Goal: Task Accomplishment & Management: Manage account settings

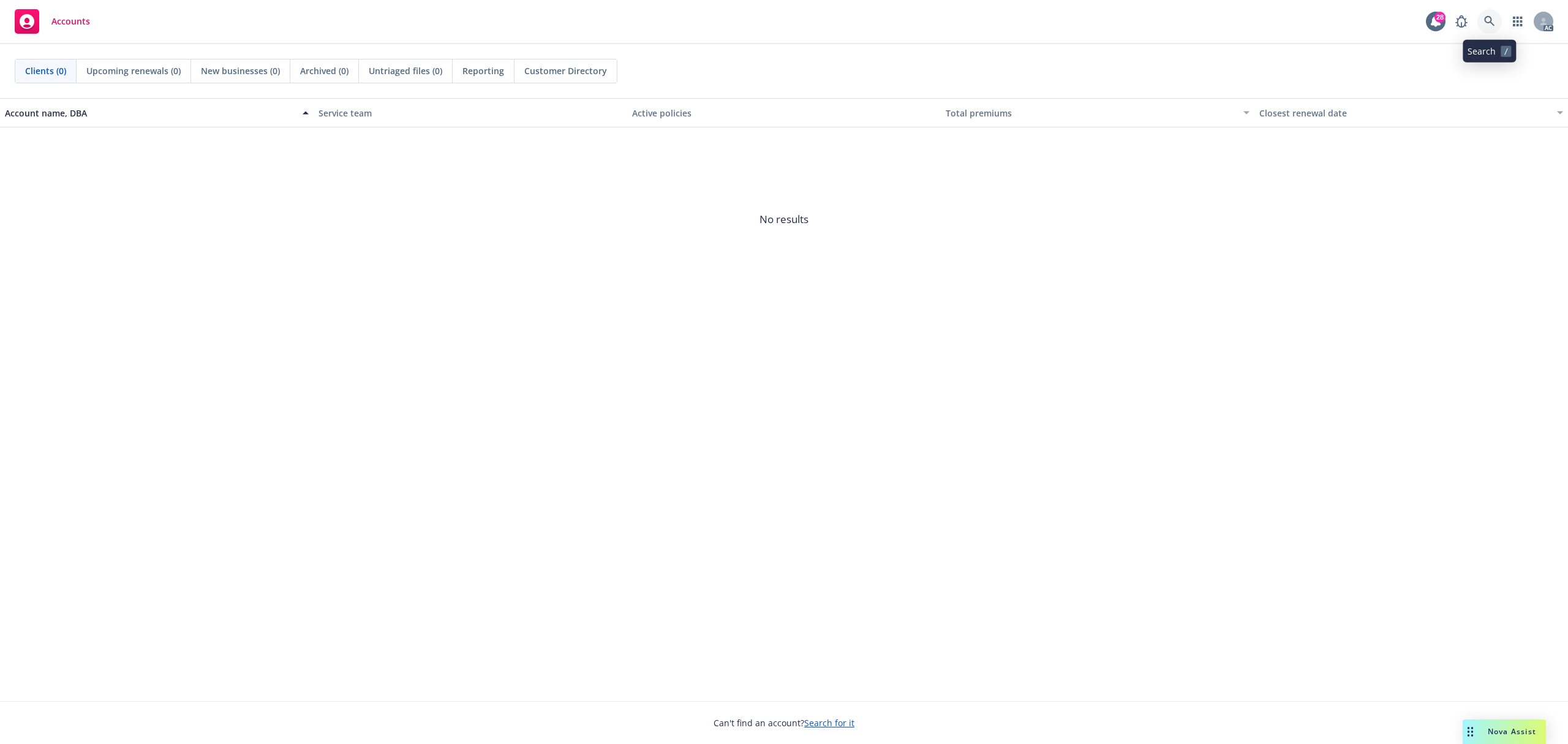
click at [1488, 15] on icon at bounding box center [1490, 20] width 11 height 11
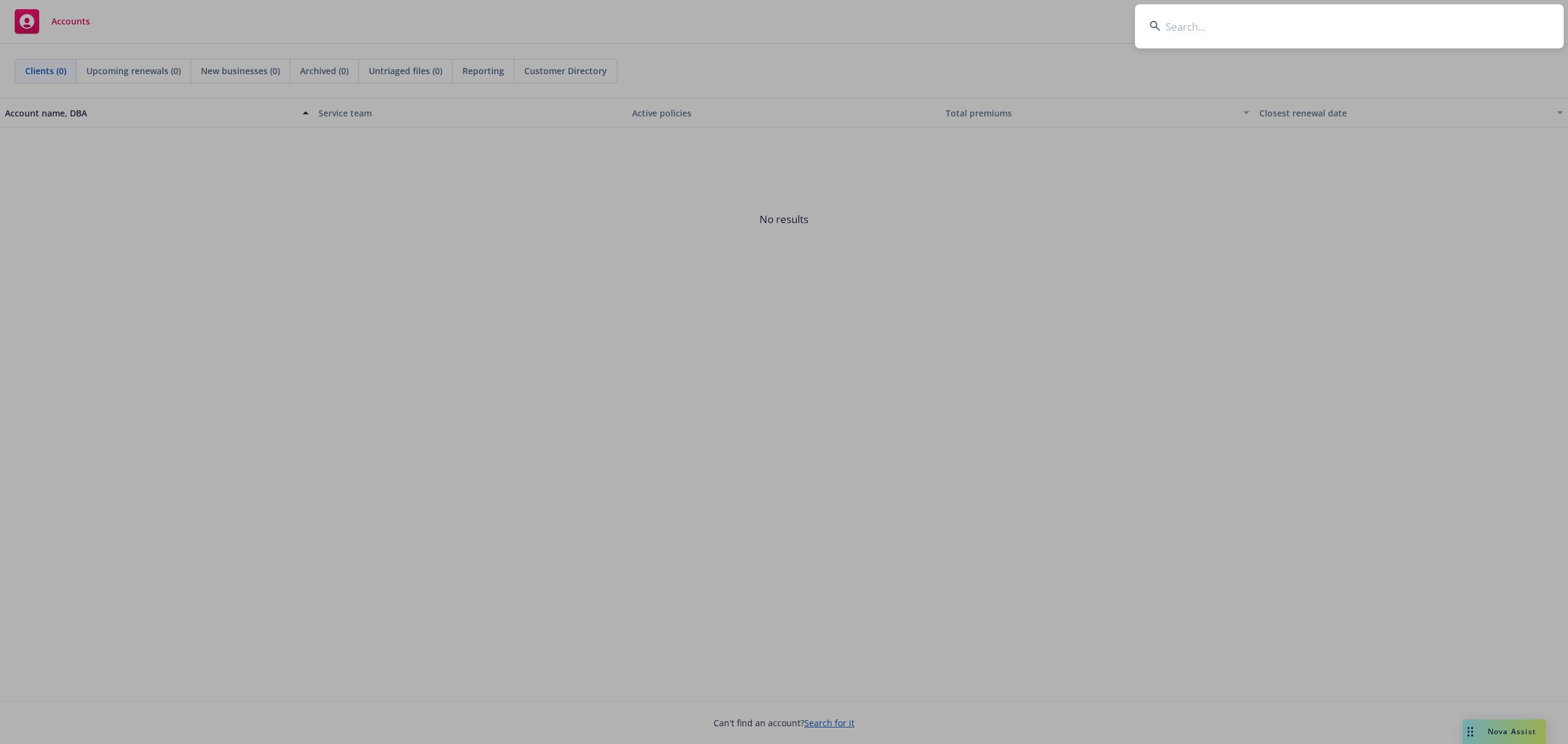
click at [1291, 20] on input at bounding box center [1350, 26] width 429 height 44
paste input "5c7a1905-8f36-47fa-a264-6234fda780b3"
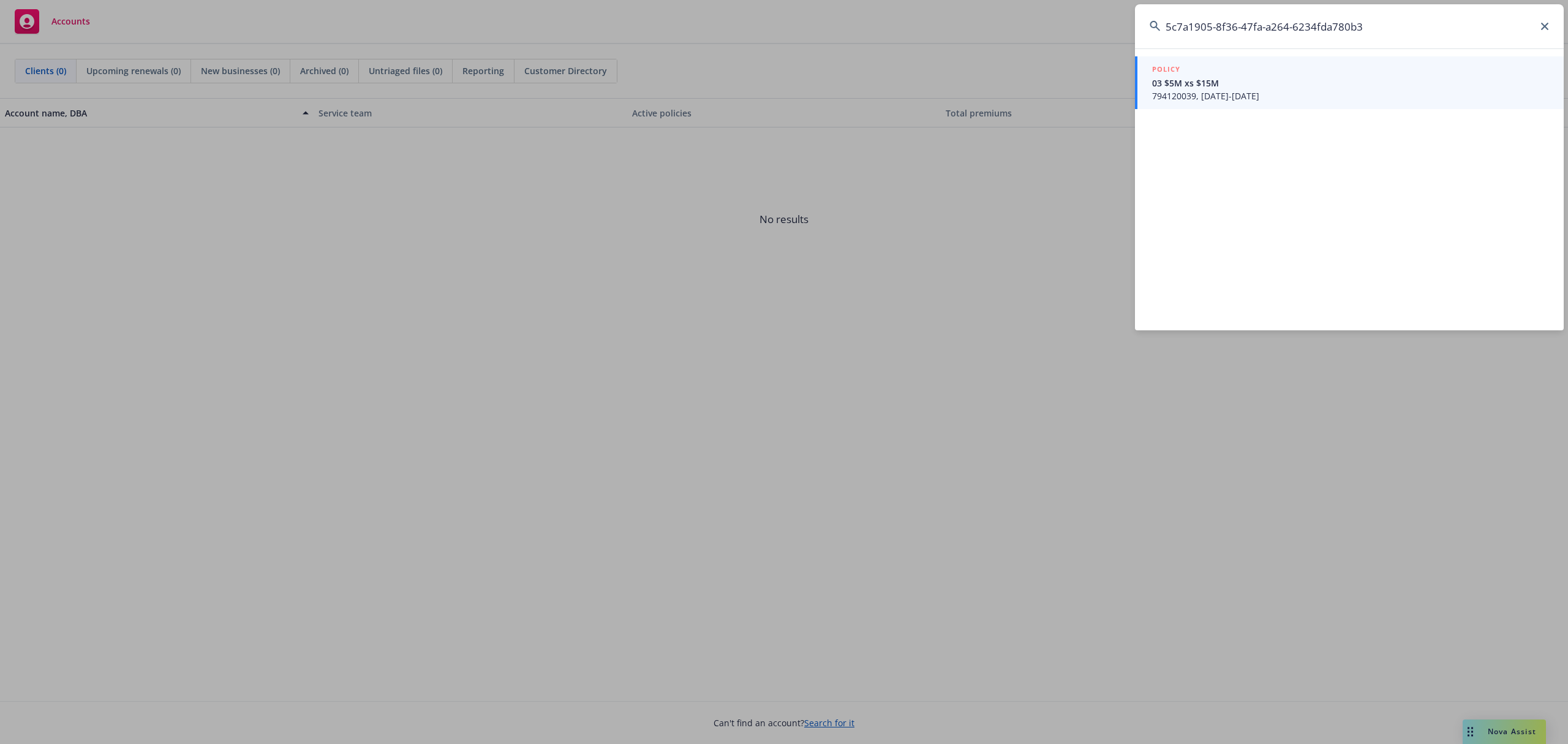
type input "5c7a1905-8f36-47fa-a264-6234fda780b3"
click at [1269, 90] on span "794120039, [DATE]-[DATE]" at bounding box center [1351, 96] width 397 height 13
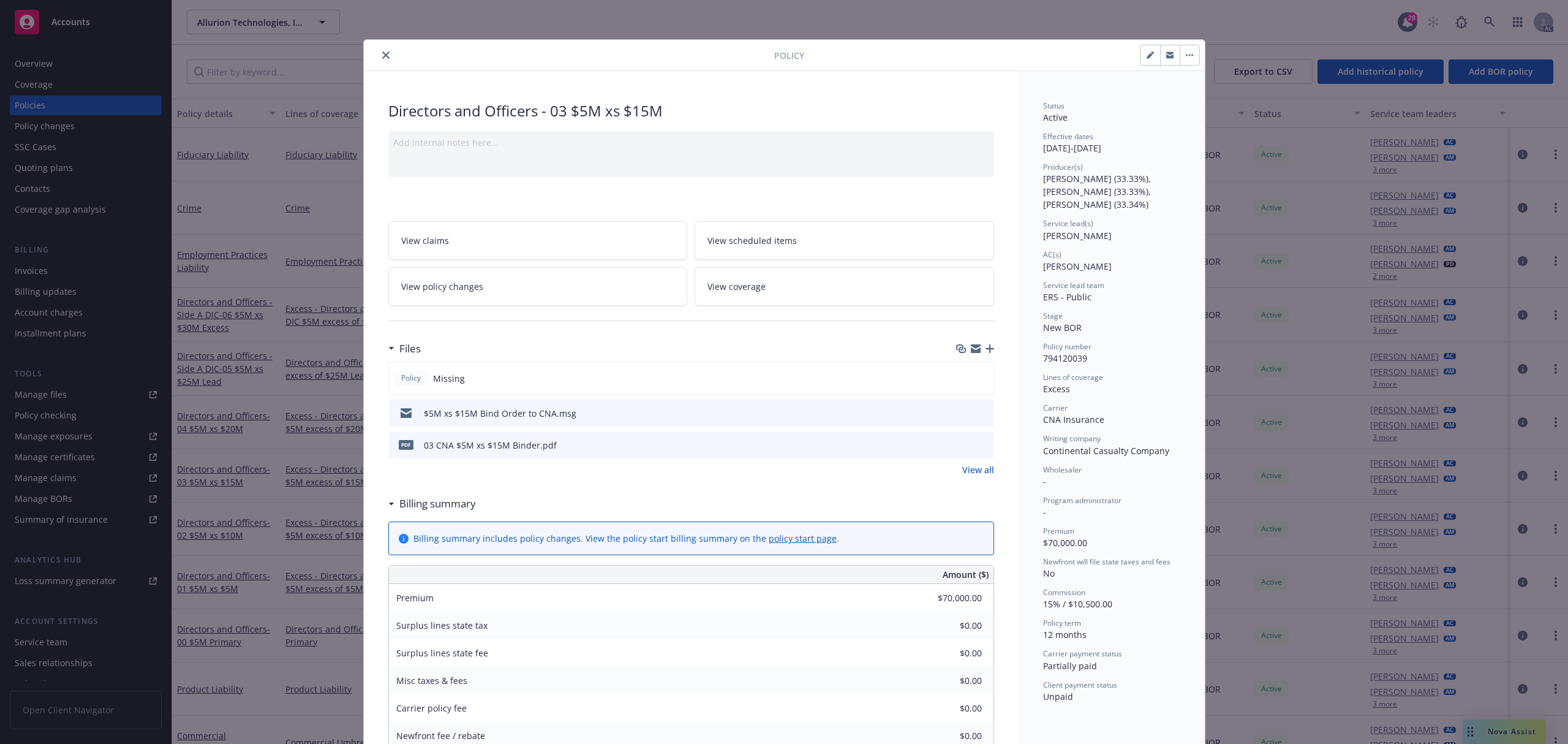
click at [381, 61] on button "close" at bounding box center [385, 54] width 14 height 14
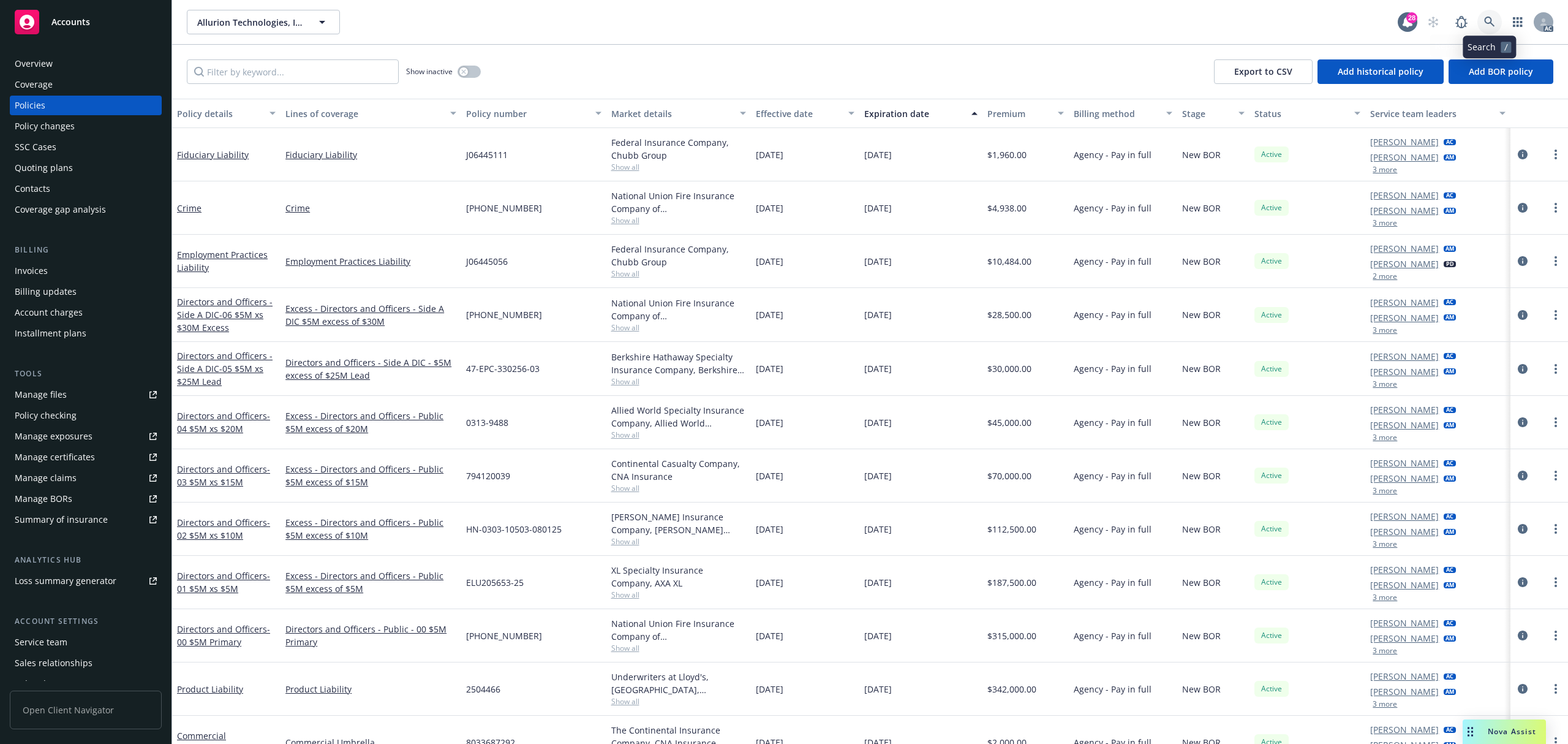
click at [1495, 17] on icon at bounding box center [1490, 21] width 11 height 11
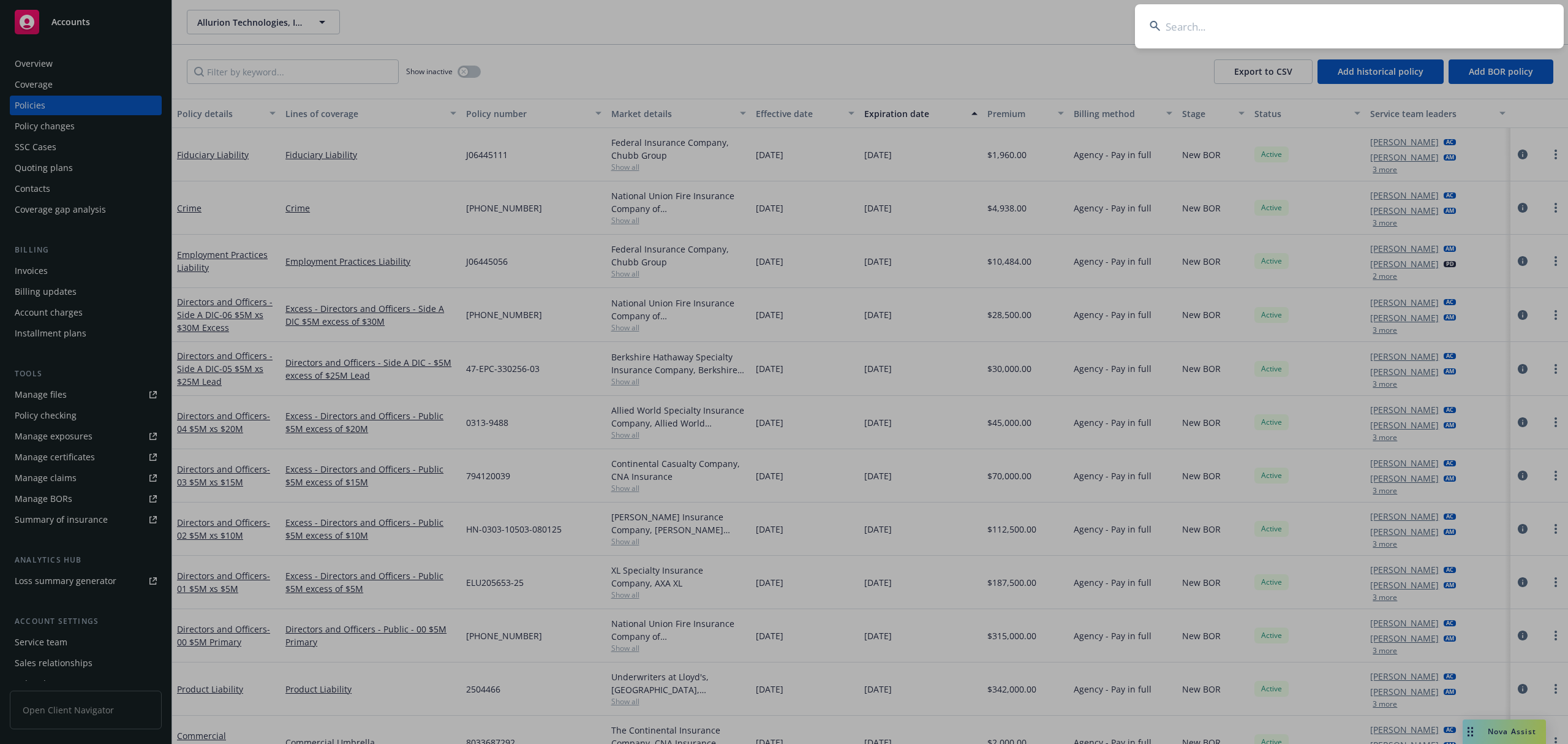
type input "1379a7f5-13ef-4997-b5e3-06fbf25b72b6"
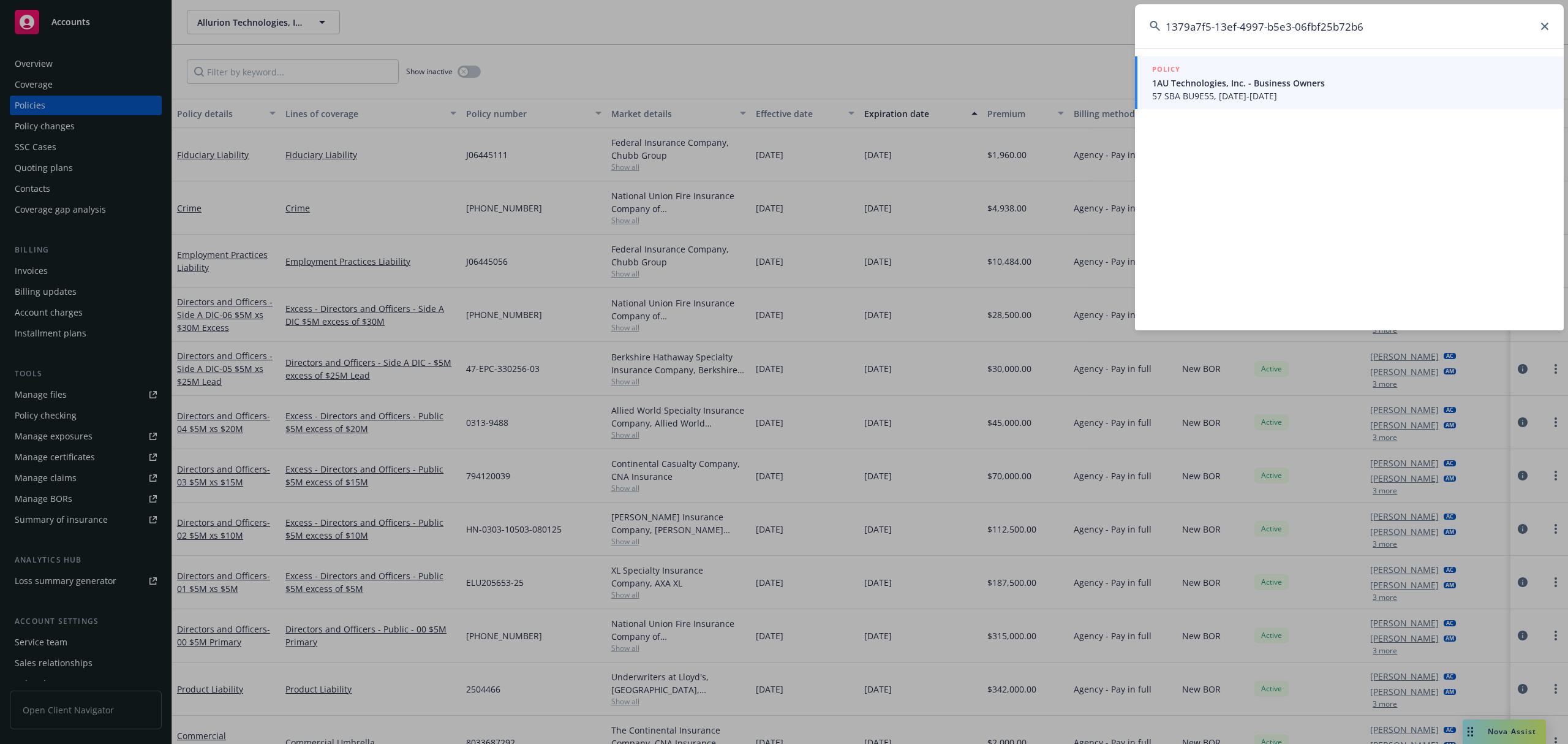
click at [1294, 90] on span "57 SBA BU9E55, [DATE]-[DATE]" at bounding box center [1351, 96] width 397 height 13
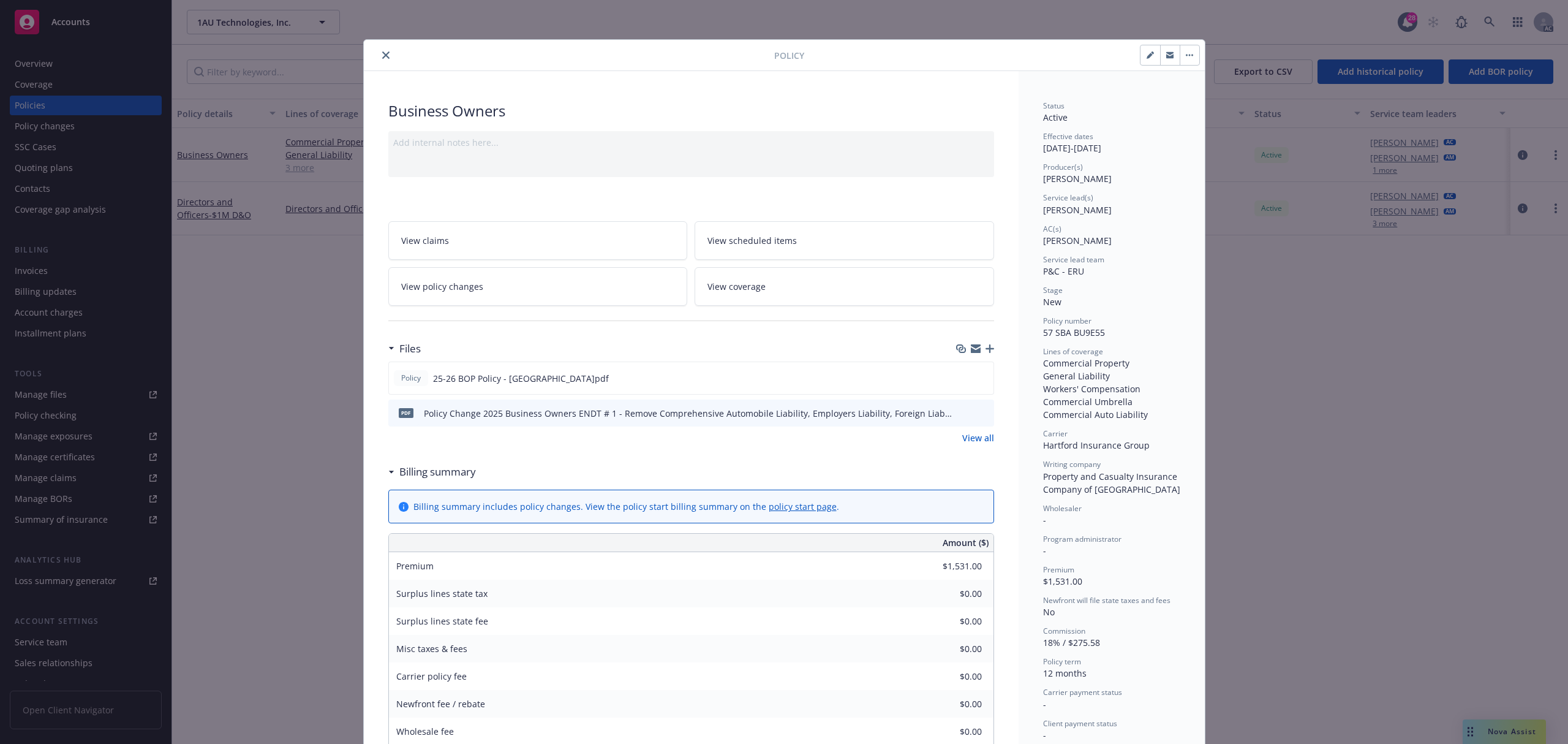
click at [1147, 56] on icon "button" at bounding box center [1150, 56] width 6 height 6
select select "NEW"
select select "12"
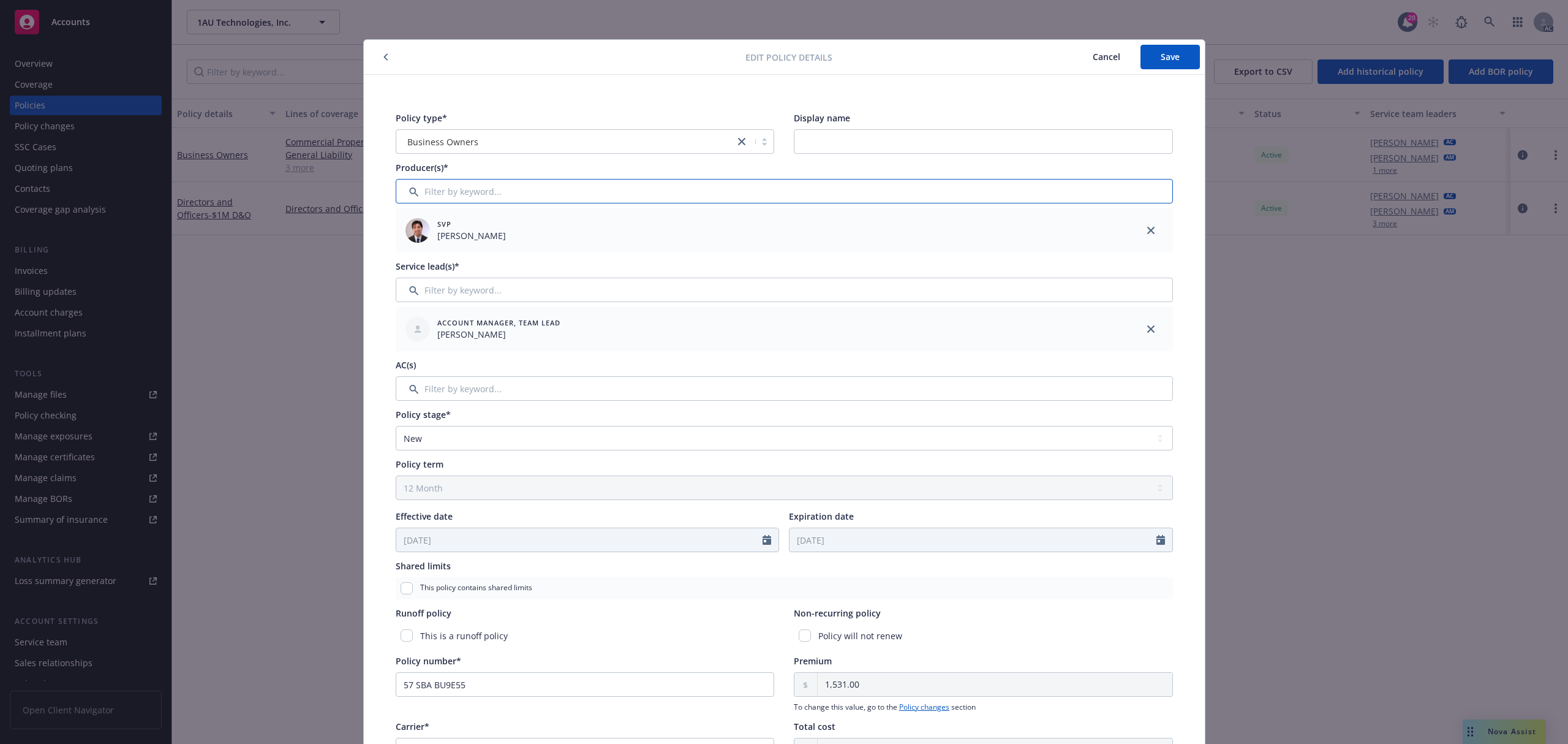
click at [528, 191] on input "Filter by keyword..." at bounding box center [784, 190] width 778 height 24
type input "talman"
click at [396, 255] on div at bounding box center [412, 254] width 32 height 13
click at [410, 251] on input "checkbox" at bounding box center [412, 254] width 13 height 13
checkbox input "true"
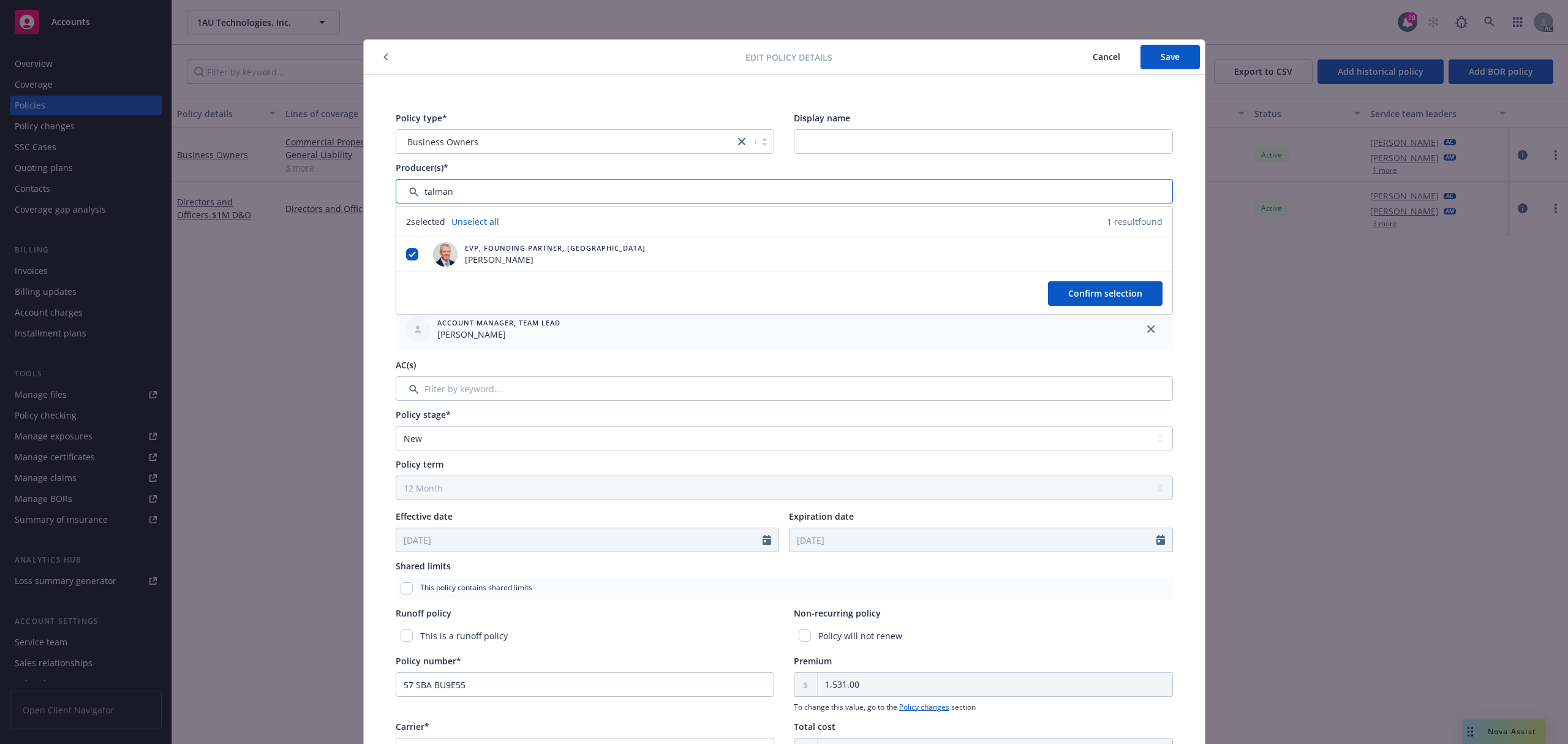
drag, startPoint x: 492, startPoint y: 189, endPoint x: 638, endPoint y: 207, distance: 147.1
click at [442, 187] on input "Filter by keyword..." at bounding box center [784, 190] width 778 height 24
click at [1069, 291] on span "Confirm selection" at bounding box center [1105, 293] width 74 height 12
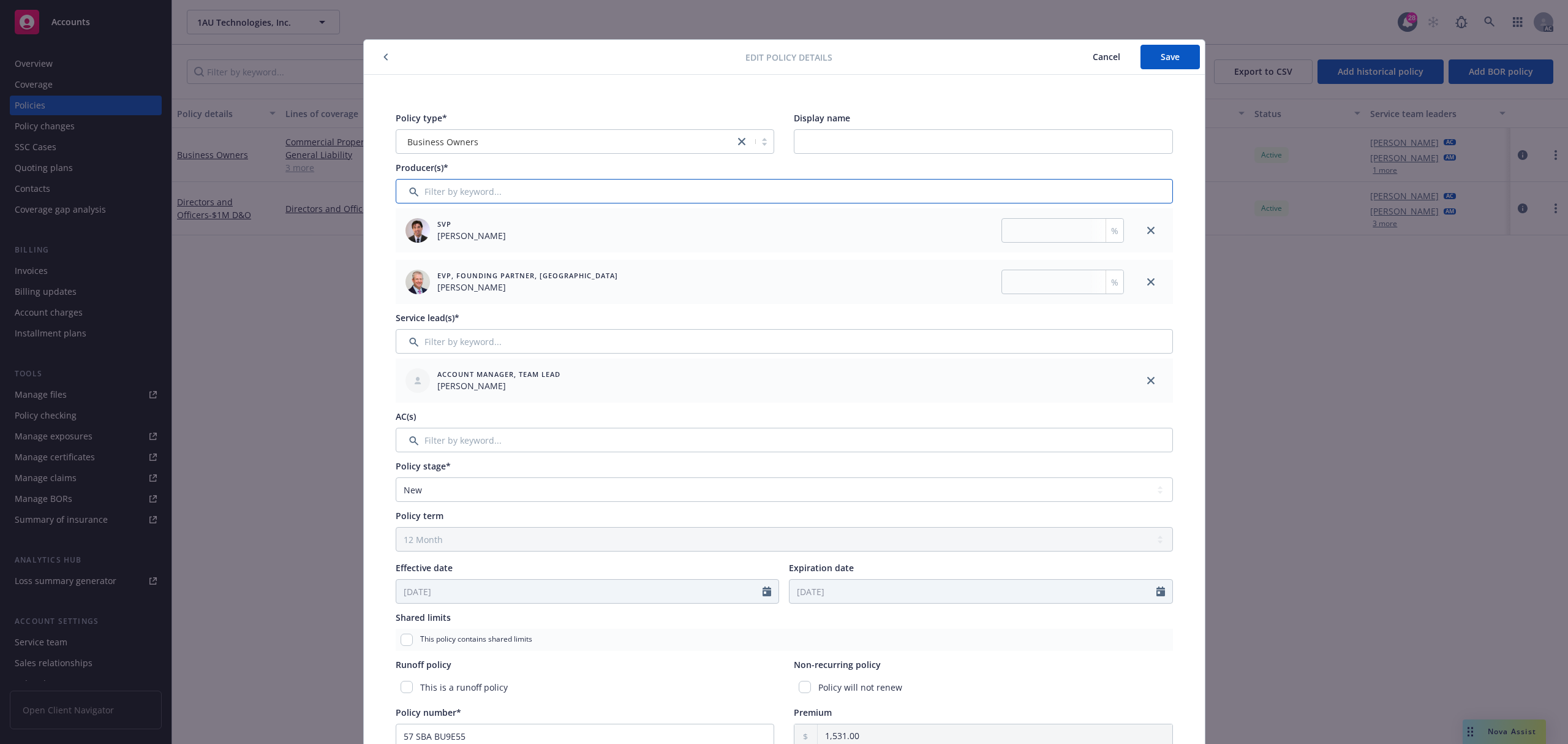
click at [475, 190] on input "Filter by keyword..." at bounding box center [784, 190] width 778 height 24
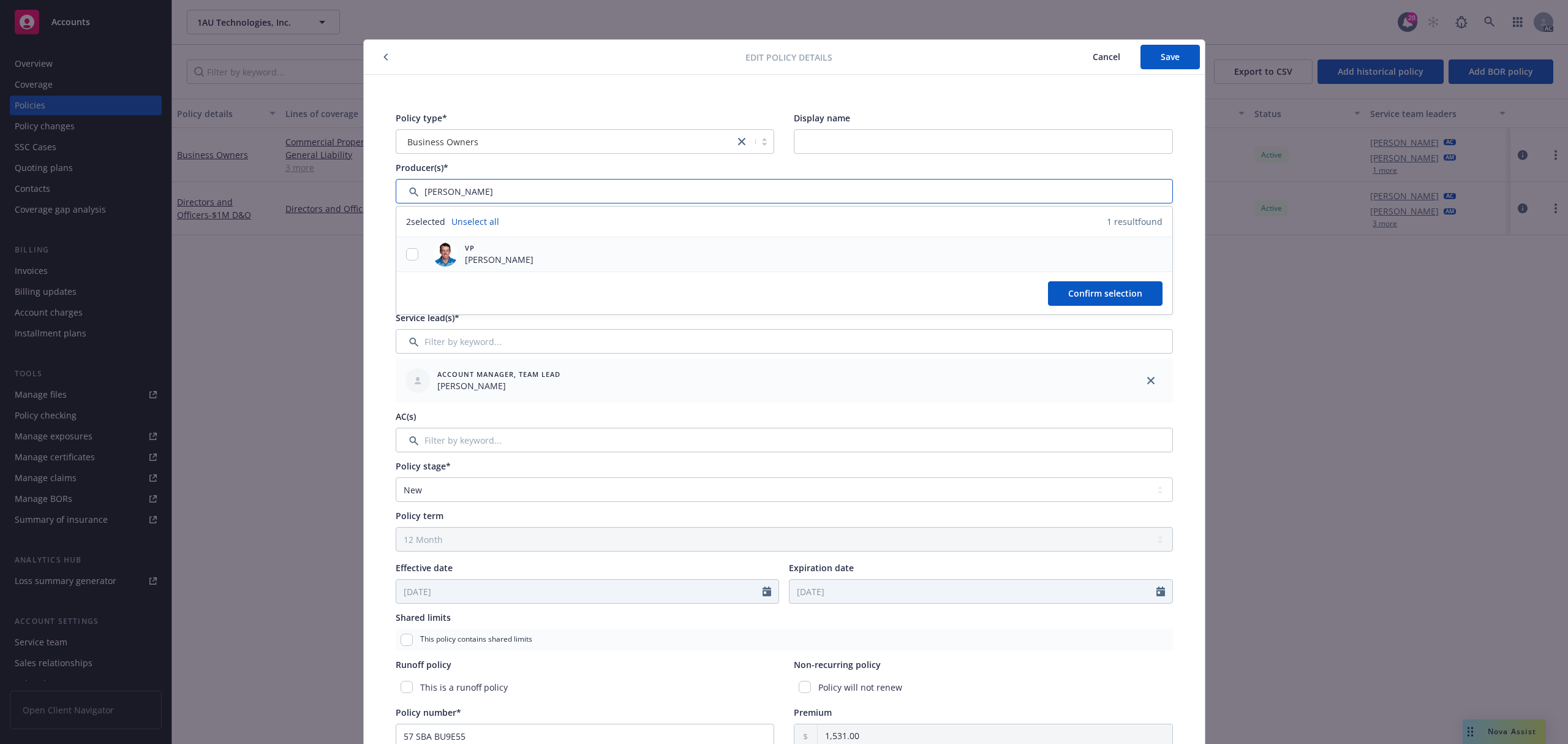
type input "[PERSON_NAME]"
click at [403, 245] on div at bounding box center [412, 254] width 32 height 35
click at [406, 254] on input "checkbox" at bounding box center [412, 254] width 13 height 13
checkbox input "true"
click at [1125, 292] on span "Confirm selection" at bounding box center [1105, 293] width 74 height 12
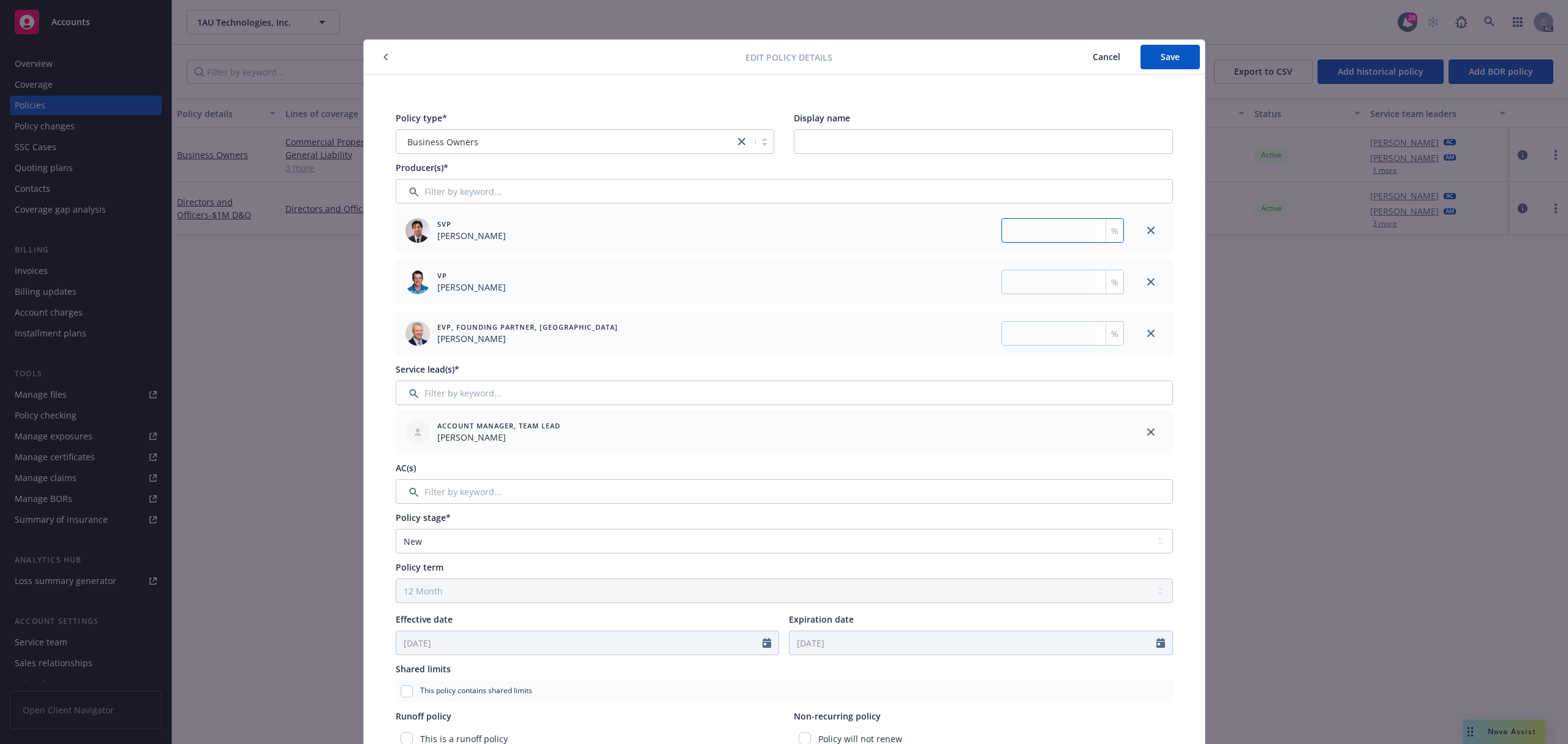
click at [1036, 234] on input "number" at bounding box center [1063, 230] width 123 height 24
type input "33.333"
click at [1041, 277] on input "number" at bounding box center [1063, 281] width 123 height 24
paste input "33.333"
type input "33.333"
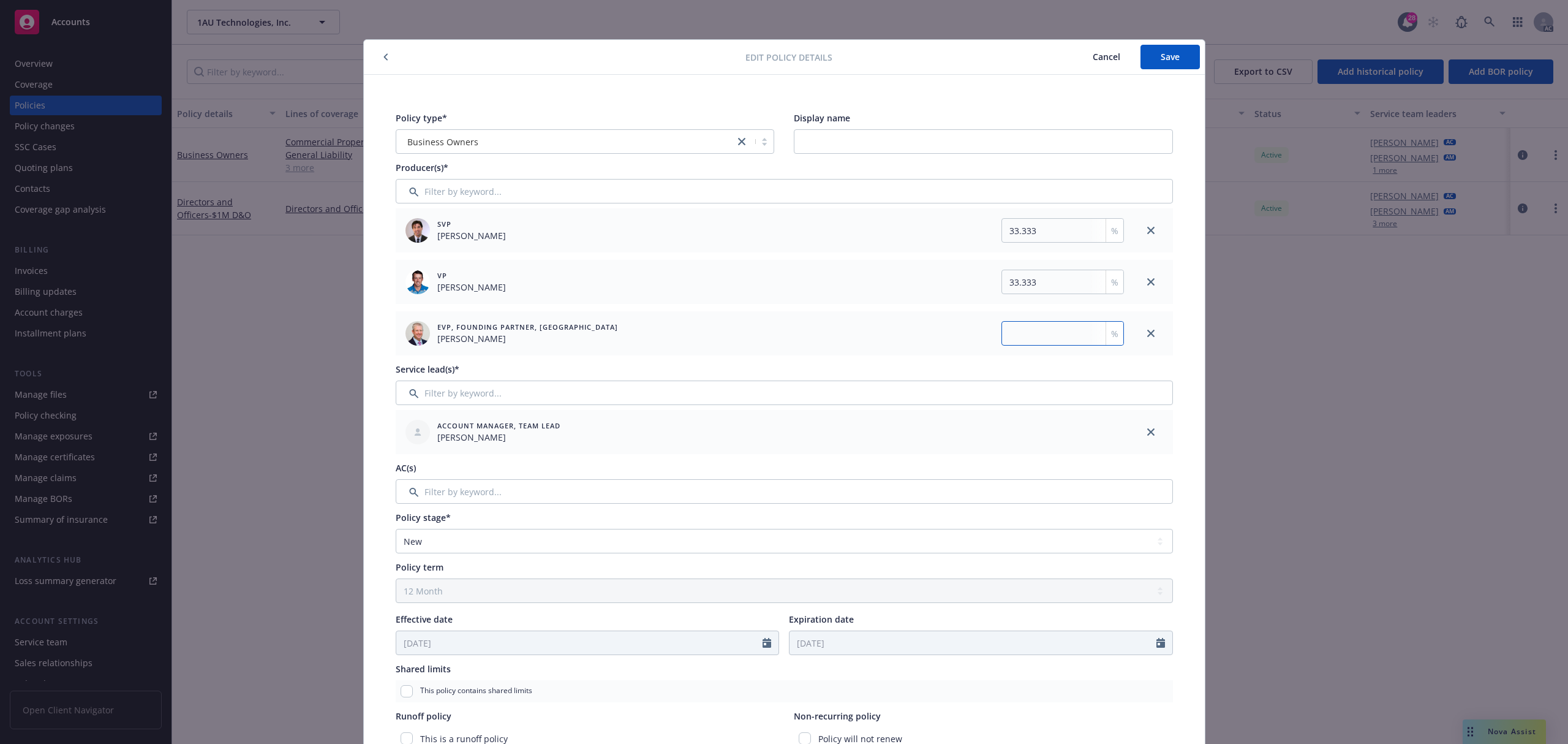
click at [1029, 331] on input "number" at bounding box center [1063, 332] width 123 height 24
paste input "33.333"
type input "33.334"
click at [1175, 63] on button "Save" at bounding box center [1171, 56] width 60 height 24
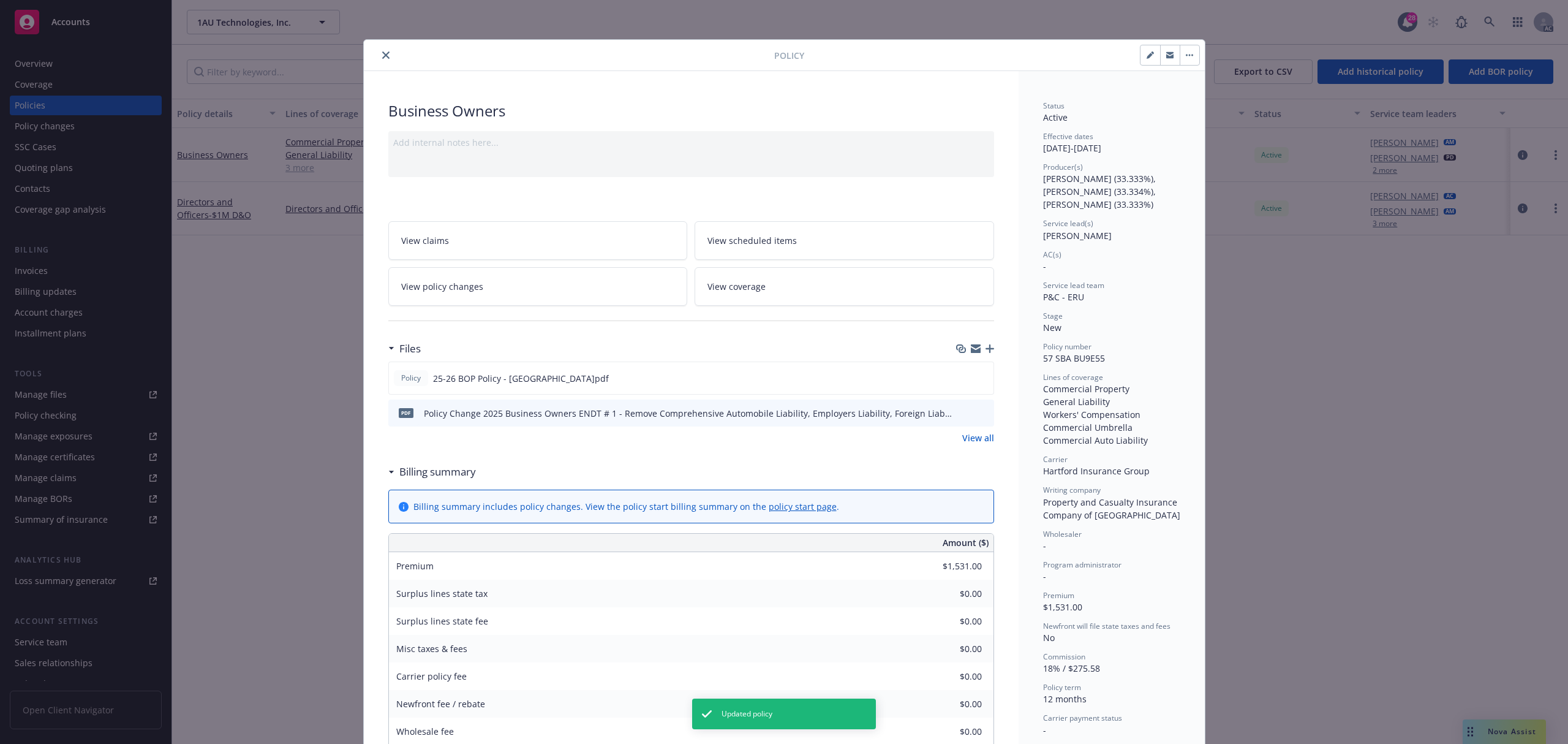
drag, startPoint x: 378, startPoint y: 57, endPoint x: 473, endPoint y: 72, distance: 96.2
click at [383, 56] on icon "close" at bounding box center [386, 55] width 8 height 8
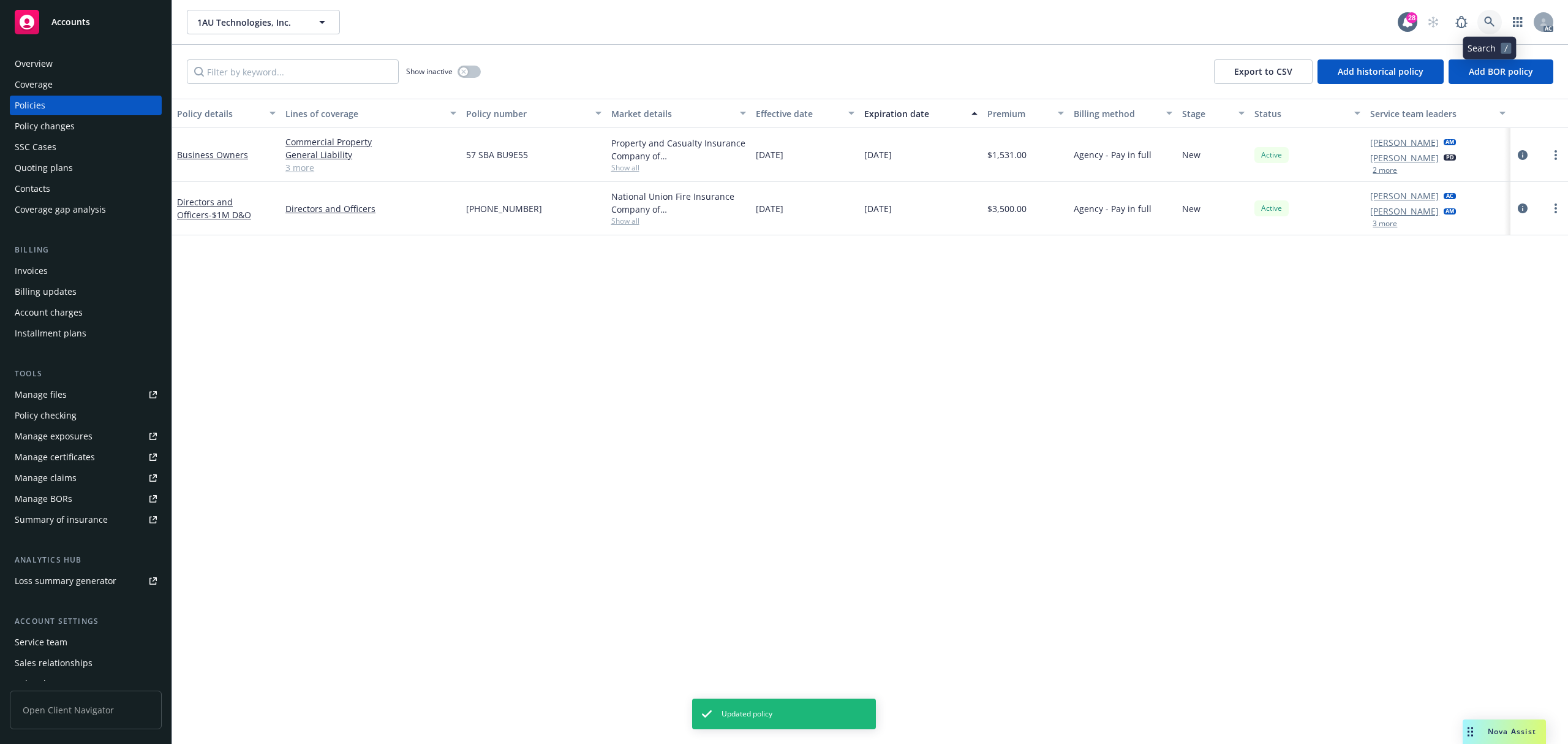
click at [1497, 22] on link at bounding box center [1490, 21] width 24 height 24
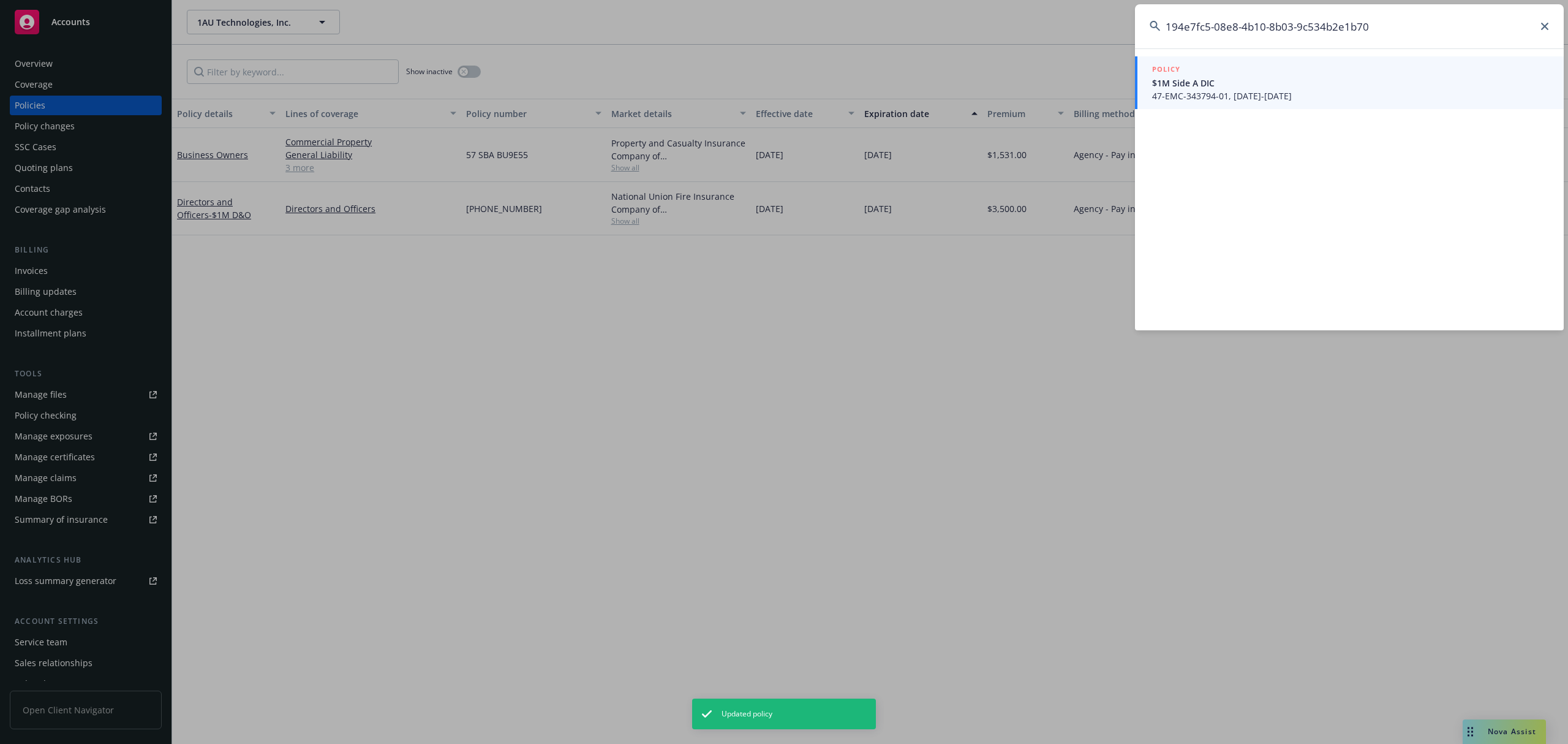
type input "194e7fc5-08e8-4b10-8b03-9c534b2e1b70"
click at [1296, 84] on span "$1M Side A DIC" at bounding box center [1351, 82] width 397 height 13
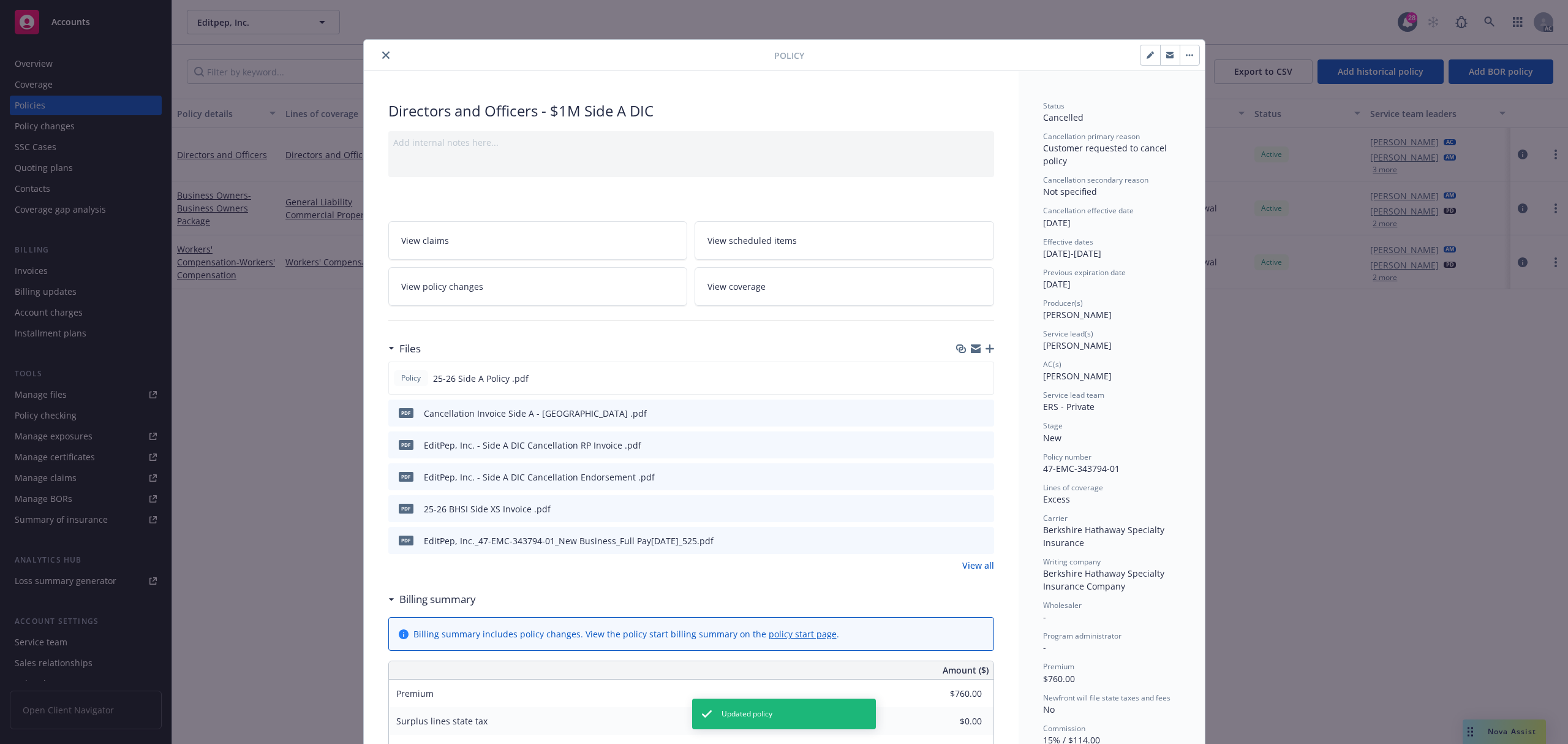
click at [1147, 54] on icon "button" at bounding box center [1151, 55] width 8 height 8
select select "NEW"
select select "other"
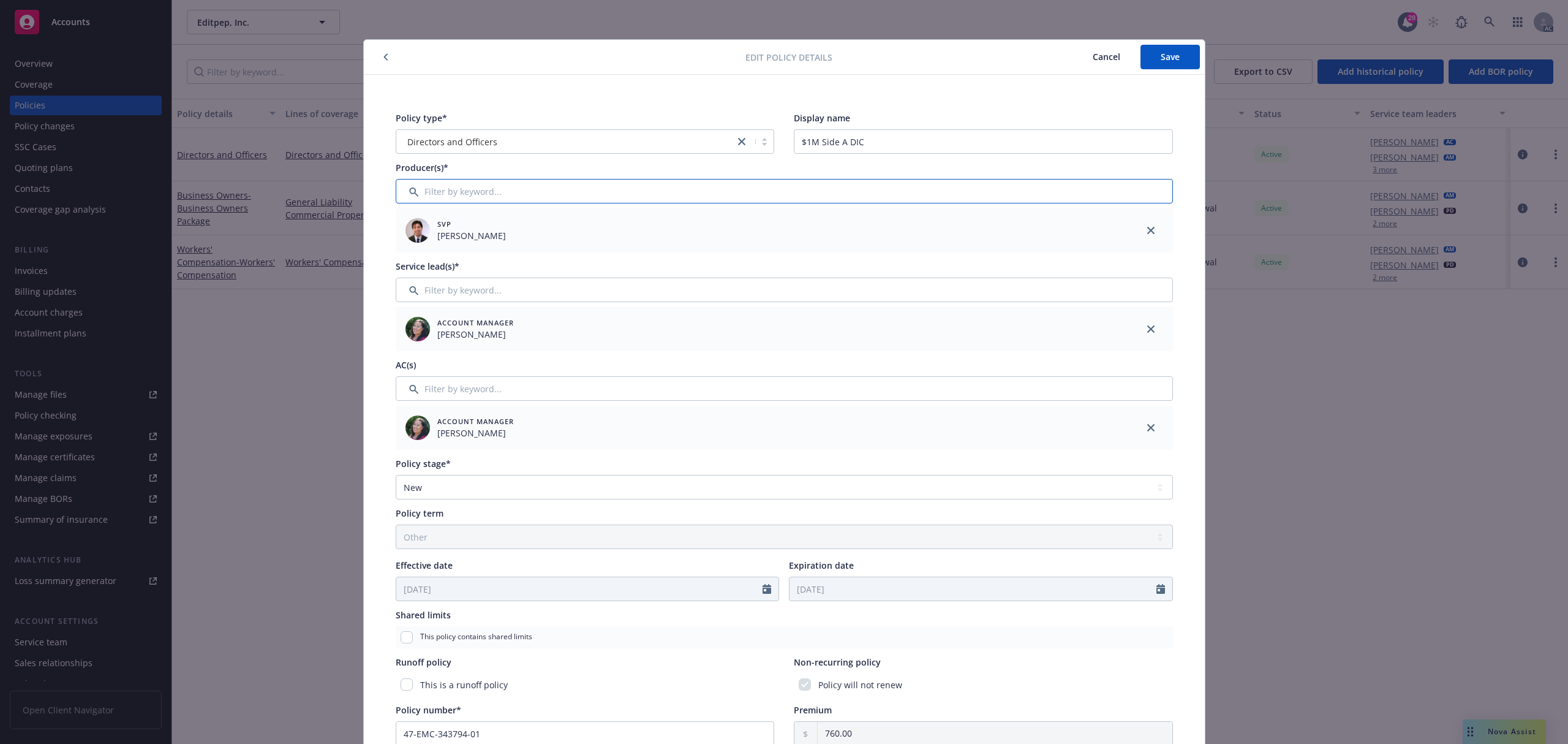
click at [501, 194] on input "Filter by keyword..." at bounding box center [784, 190] width 778 height 24
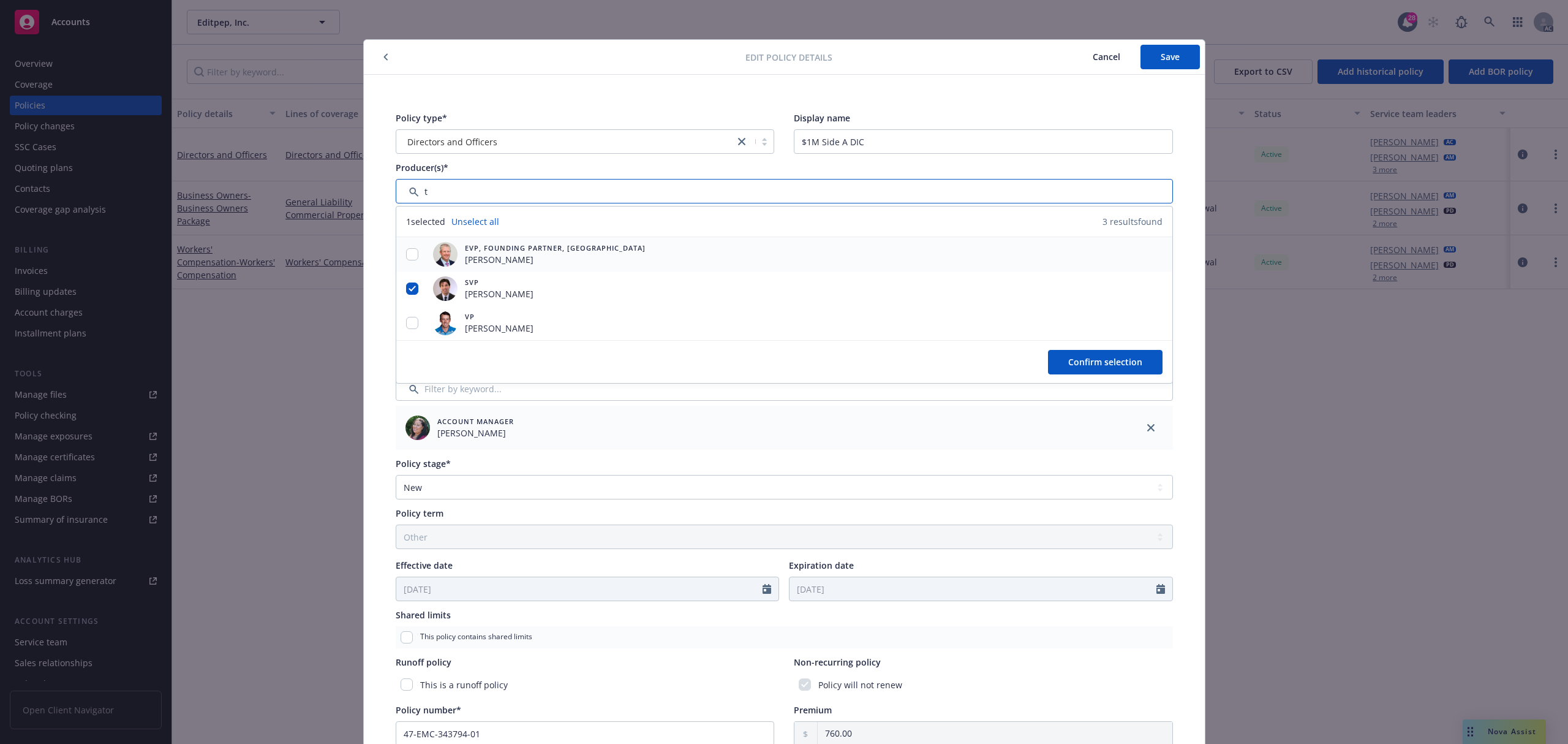
type input "t"
click at [412, 248] on input "checkbox" at bounding box center [412, 254] width 13 height 13
checkbox input "true"
click at [408, 319] on input "checkbox" at bounding box center [412, 323] width 13 height 13
checkbox input "true"
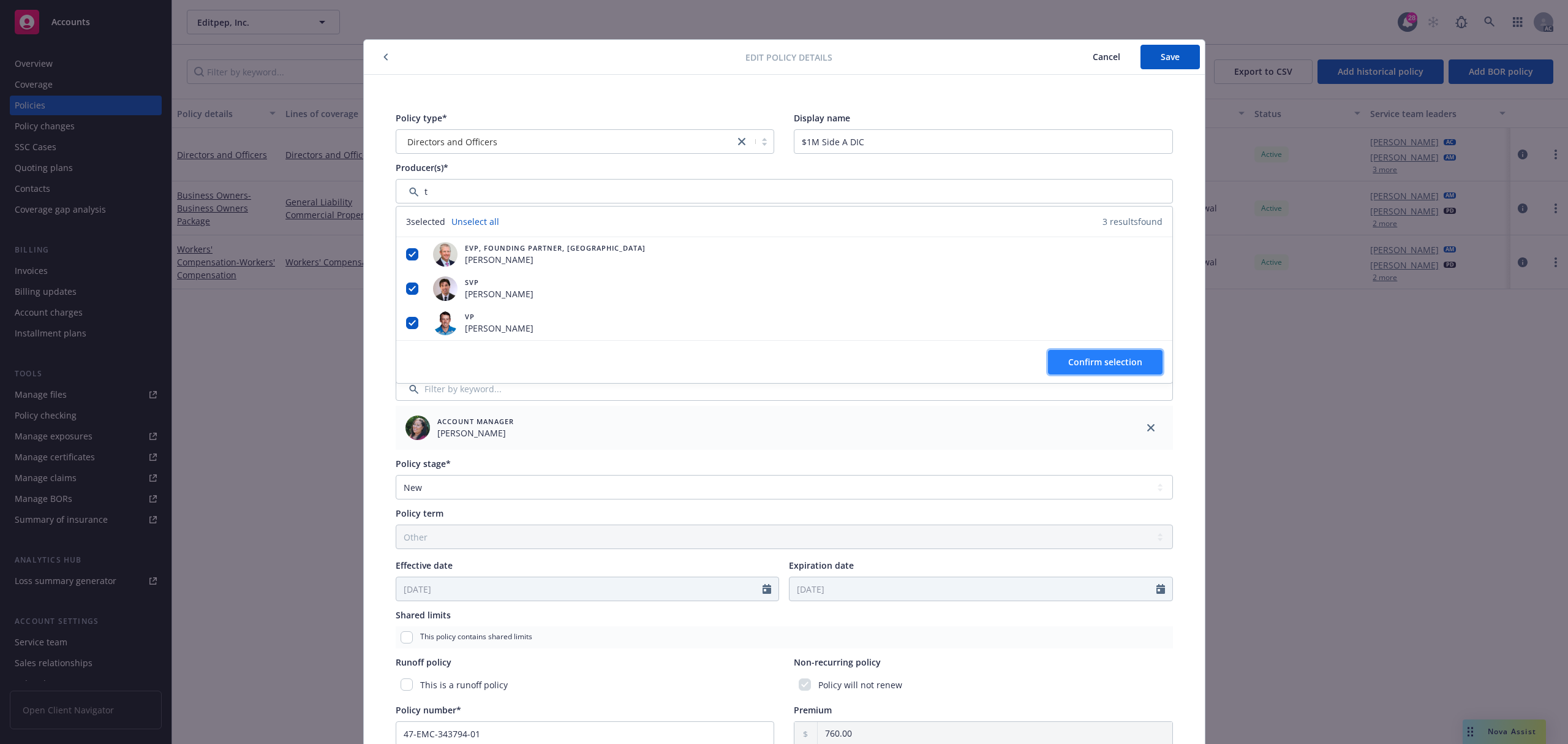
click at [1069, 361] on span "Confirm selection" at bounding box center [1105, 361] width 74 height 12
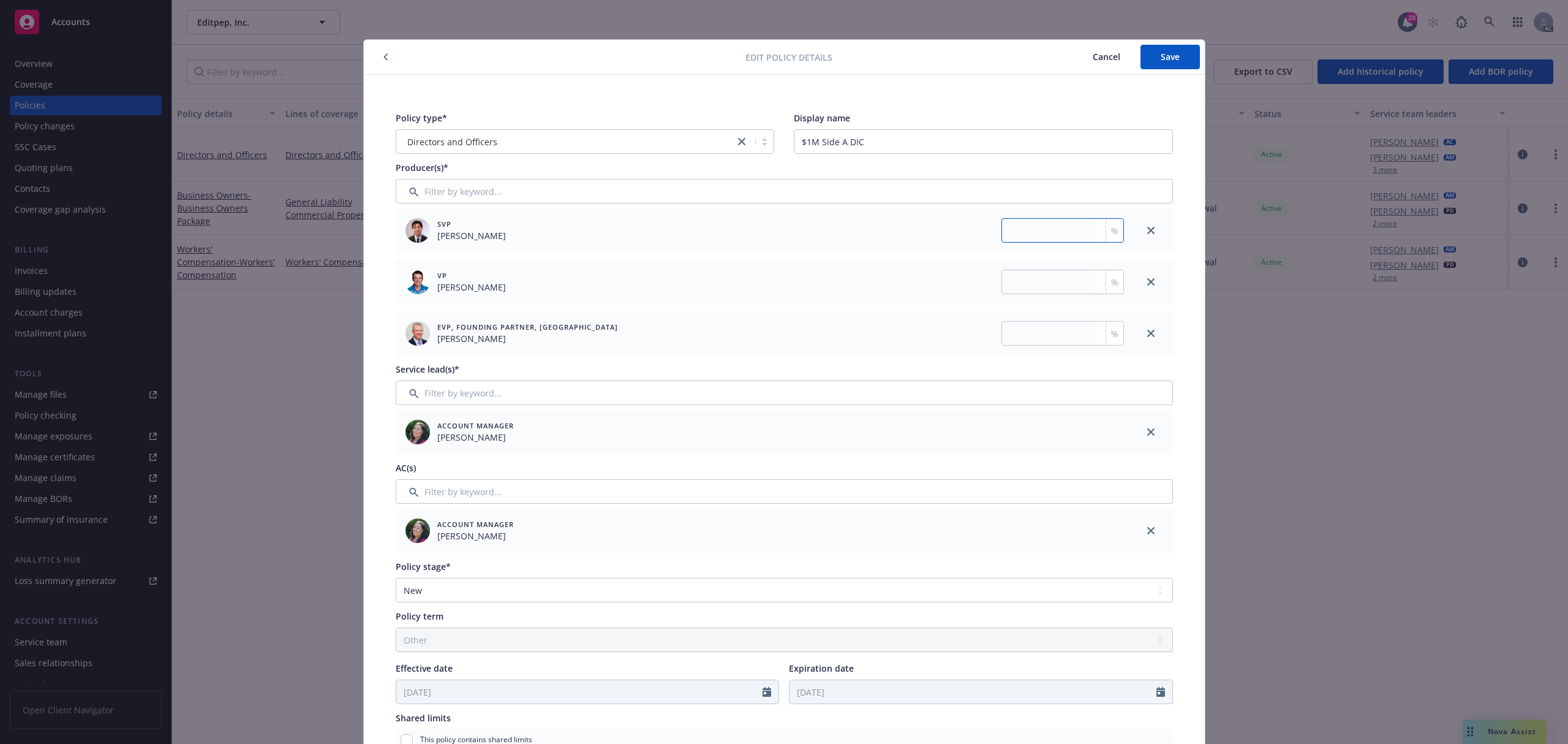
click at [1037, 226] on input "number" at bounding box center [1063, 230] width 123 height 24
paste input "33.333"
type input "33.333"
click at [1054, 332] on input "number" at bounding box center [1063, 332] width 123 height 24
paste input "33.333"
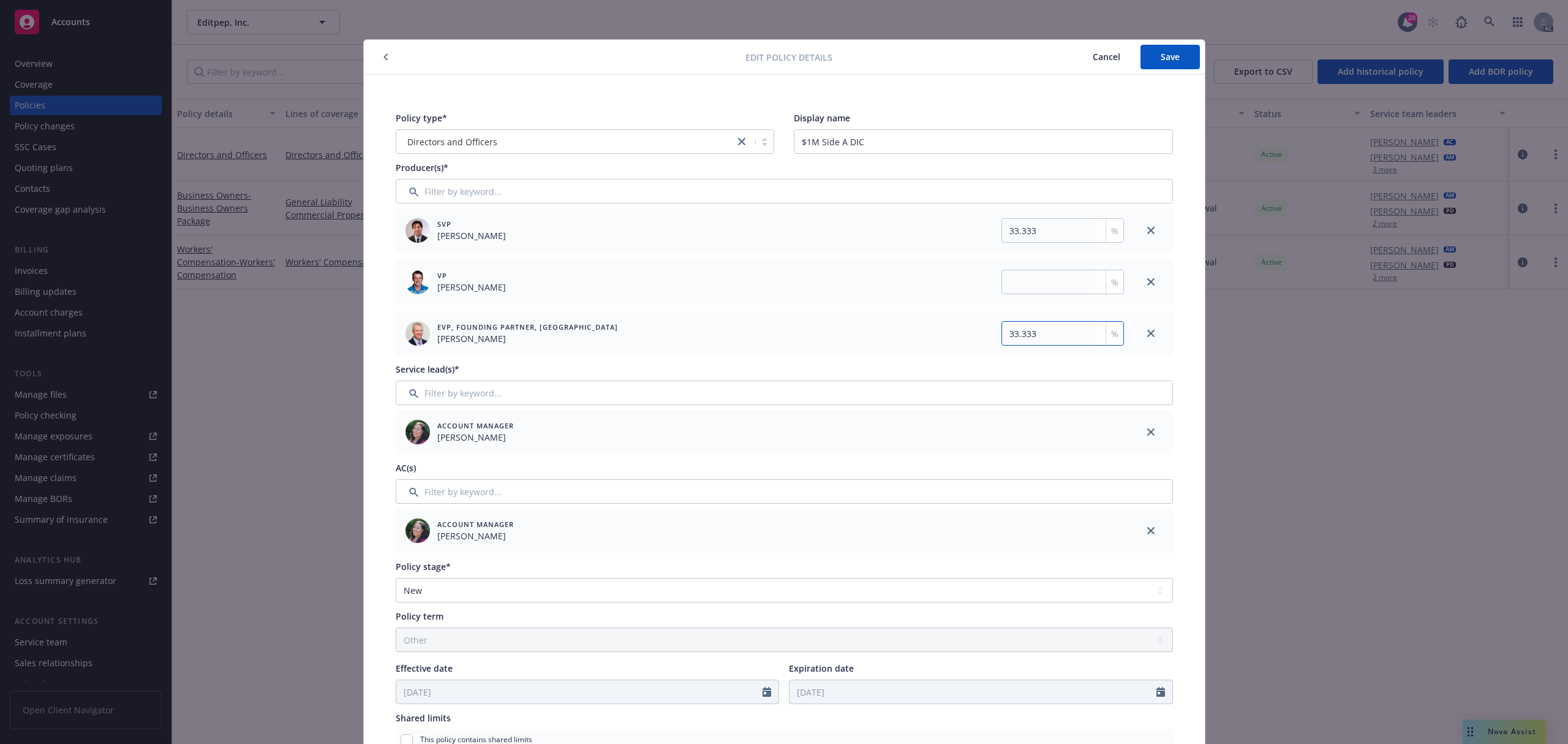
type input "33.333"
click at [1044, 282] on input "number" at bounding box center [1063, 281] width 123 height 24
paste input "33.333"
type input "33.334"
click at [1172, 58] on span "Save" at bounding box center [1171, 57] width 19 height 12
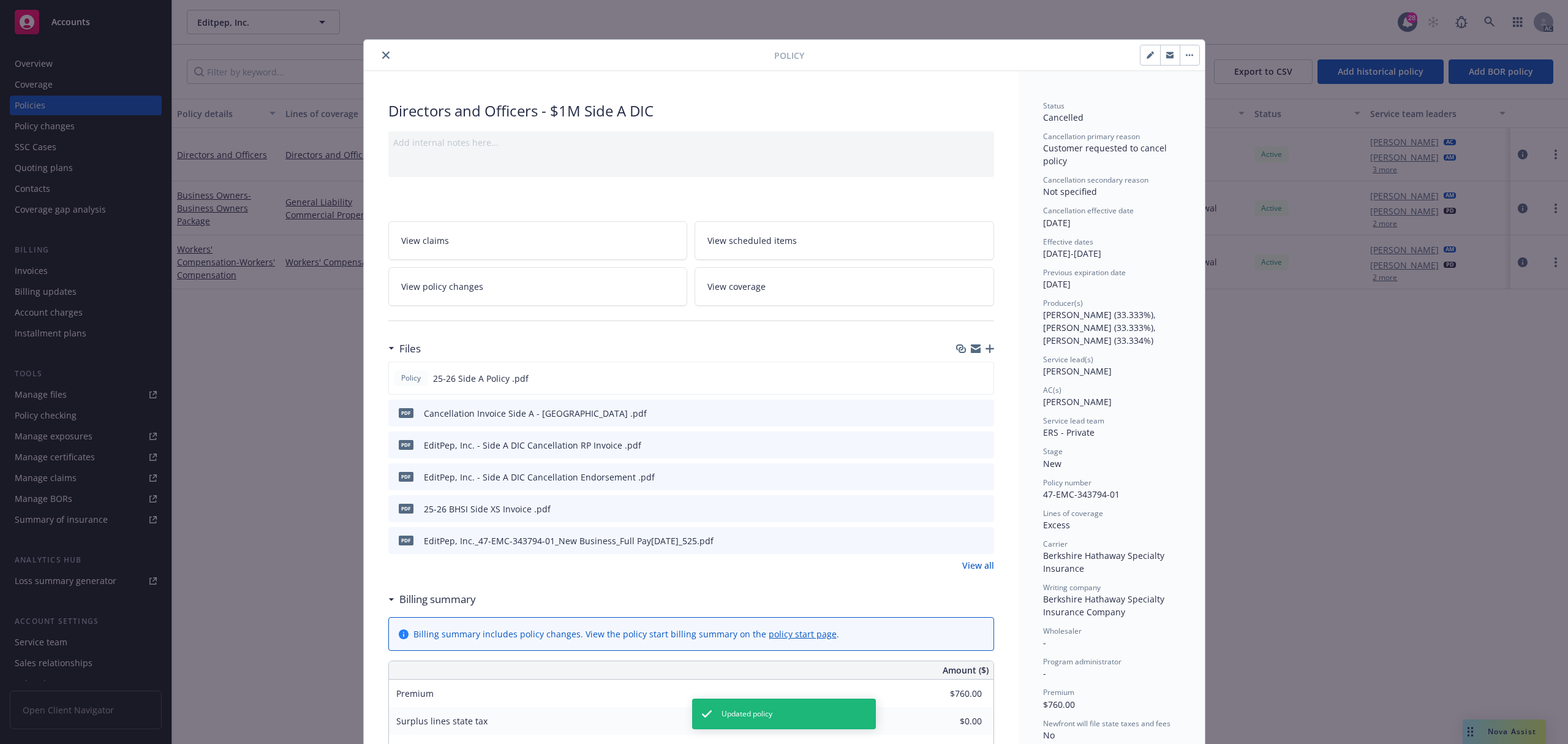
click at [383, 52] on icon "close" at bounding box center [386, 55] width 8 height 8
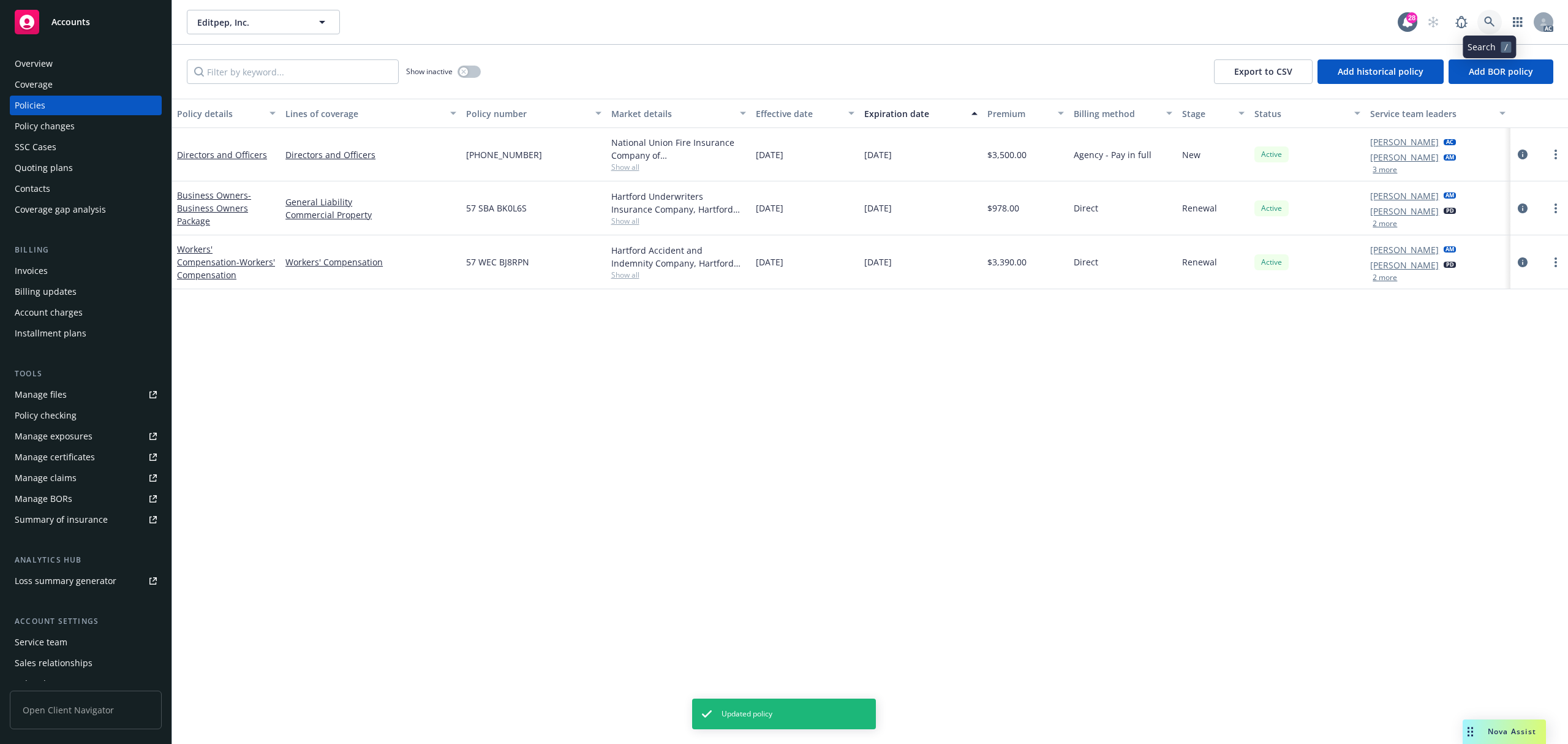
click at [1491, 18] on icon at bounding box center [1490, 21] width 11 height 11
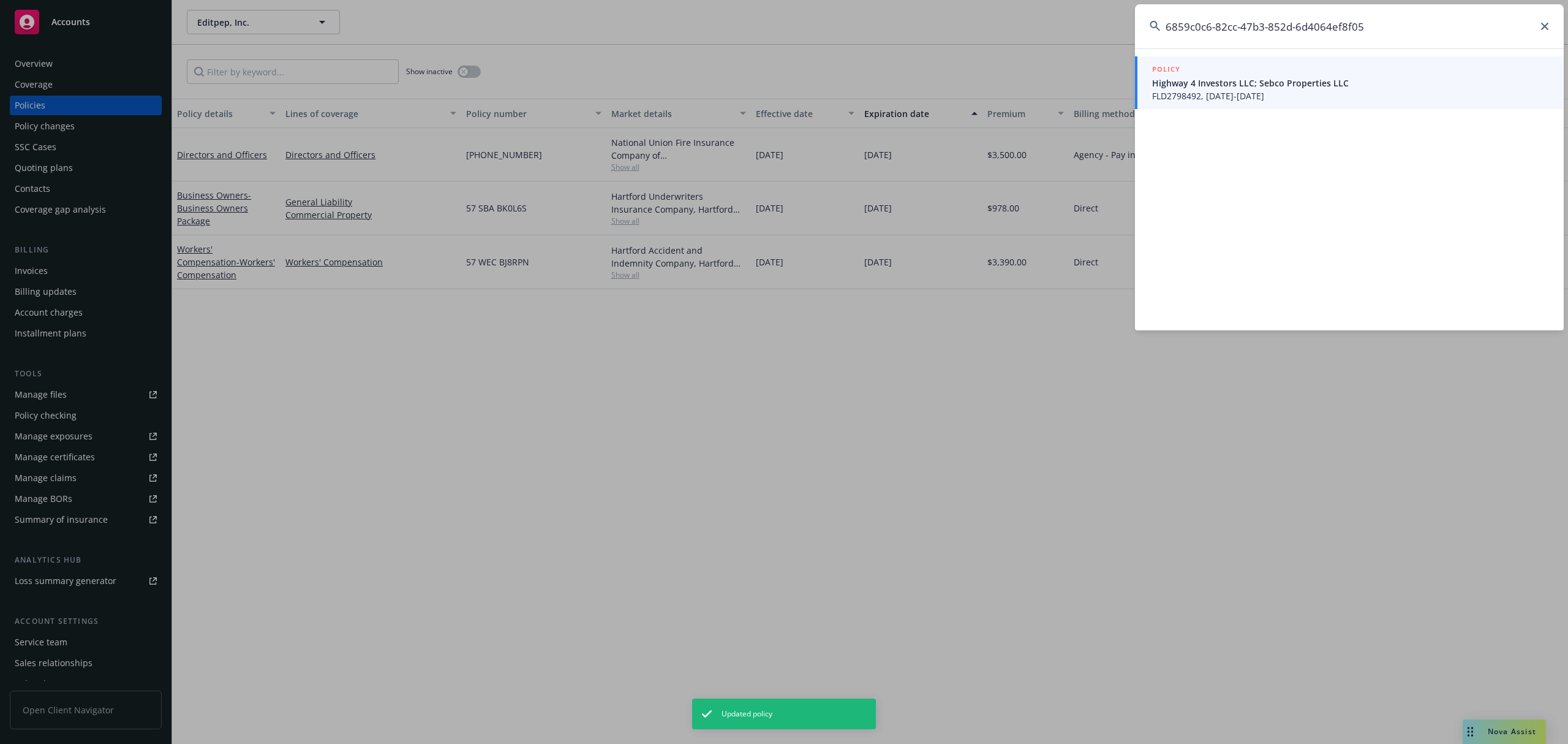
type input "6859c0c6-82cc-47b3-852d-6d4064ef8f05"
click at [1255, 87] on span "Highway 4 Investors LLC; Sebco Properties LLC" at bounding box center [1351, 82] width 397 height 13
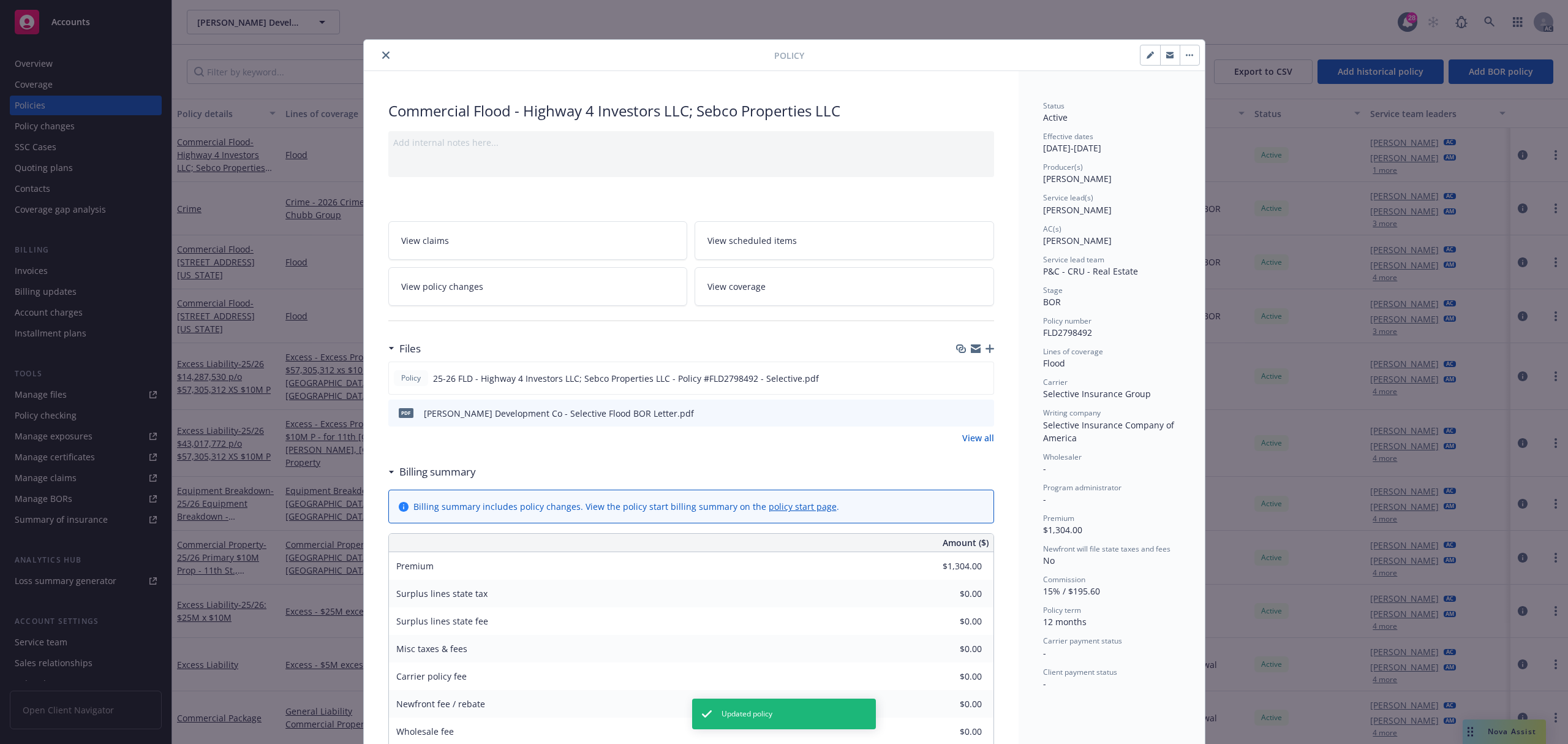
click at [1147, 59] on icon "button" at bounding box center [1151, 55] width 8 height 8
select select "BOR"
select select "12"
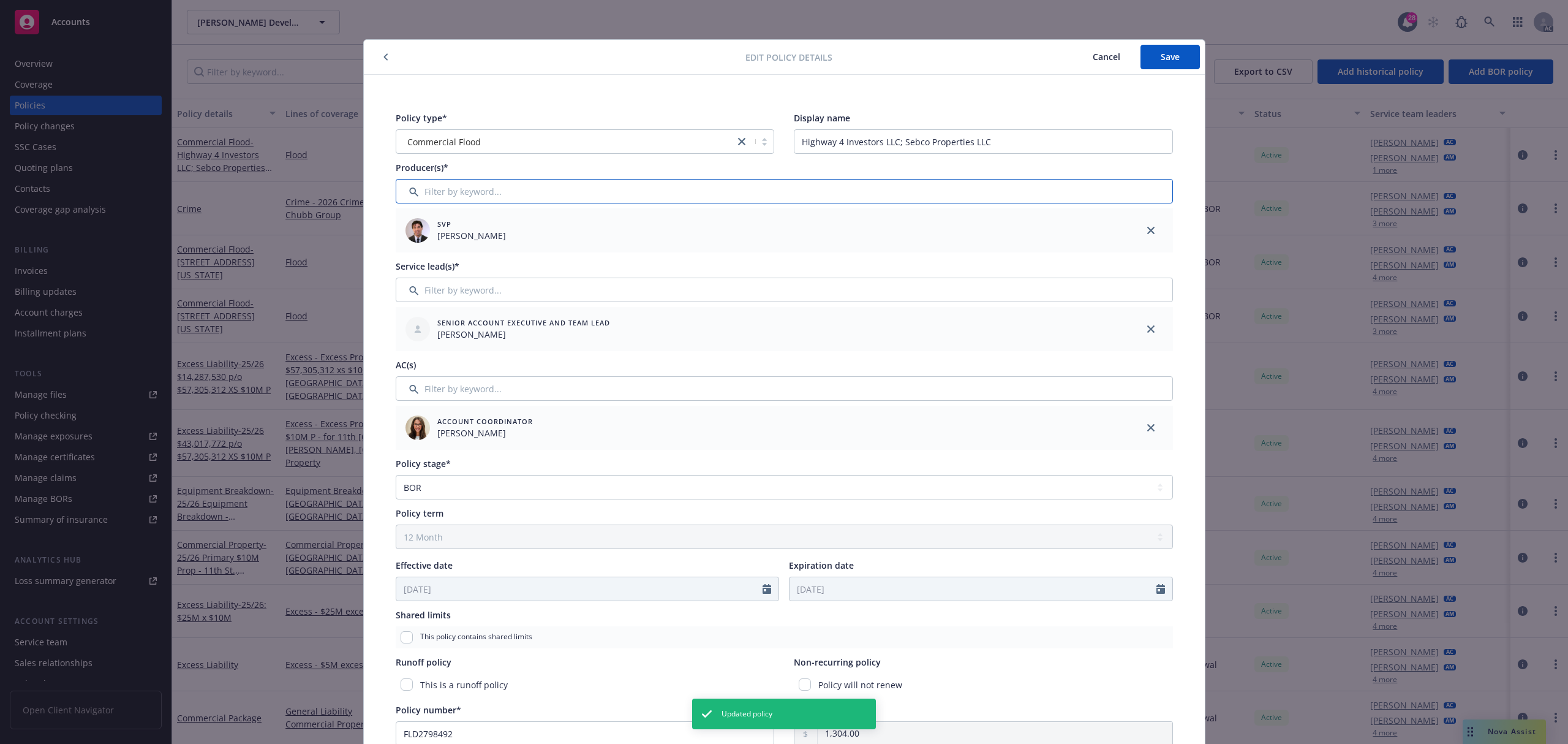
click at [609, 193] on input "Filter by keyword..." at bounding box center [784, 190] width 778 height 24
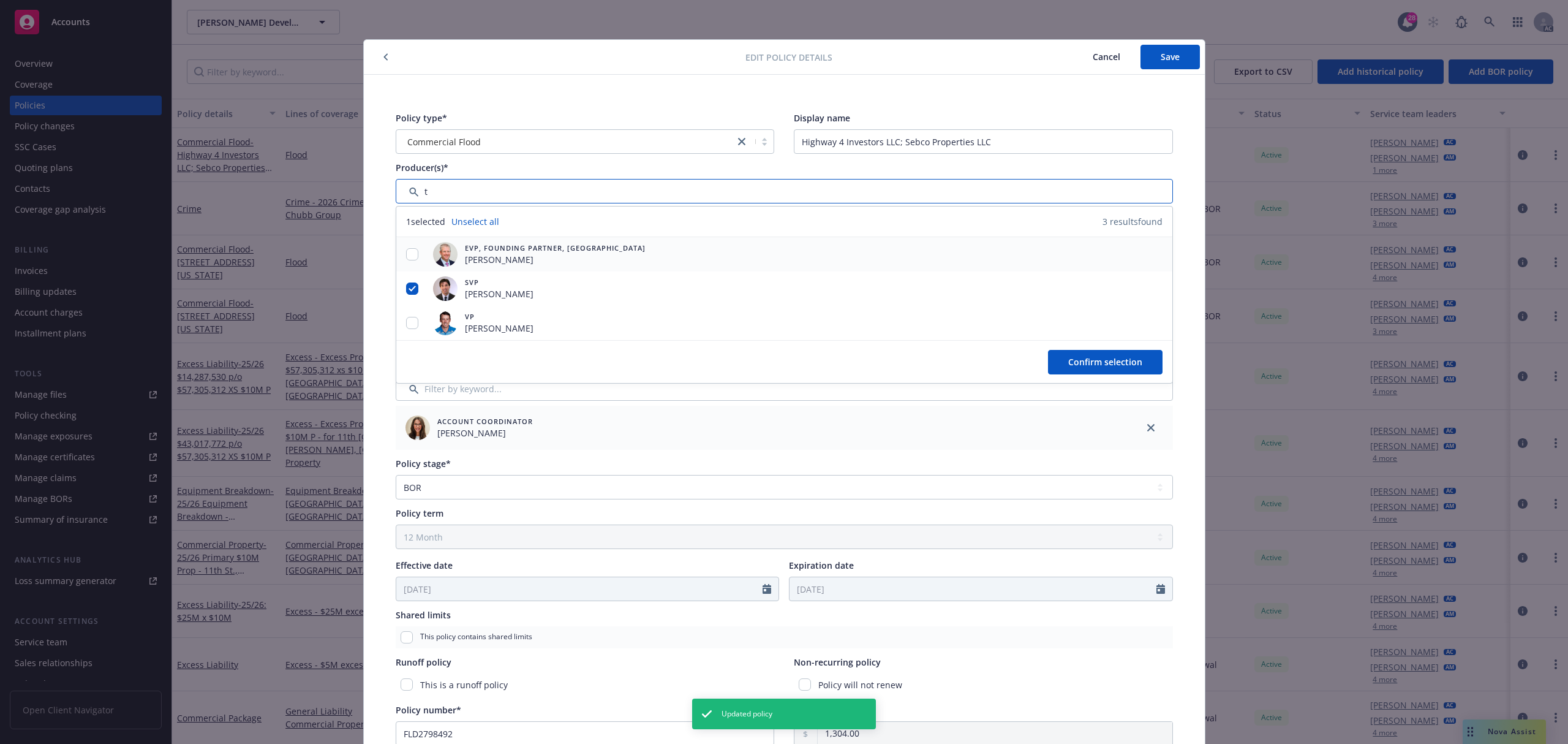
type input "t"
click at [406, 252] on input "checkbox" at bounding box center [412, 254] width 13 height 13
checkbox input "true"
click at [412, 324] on input "checkbox" at bounding box center [412, 323] width 13 height 13
checkbox input "true"
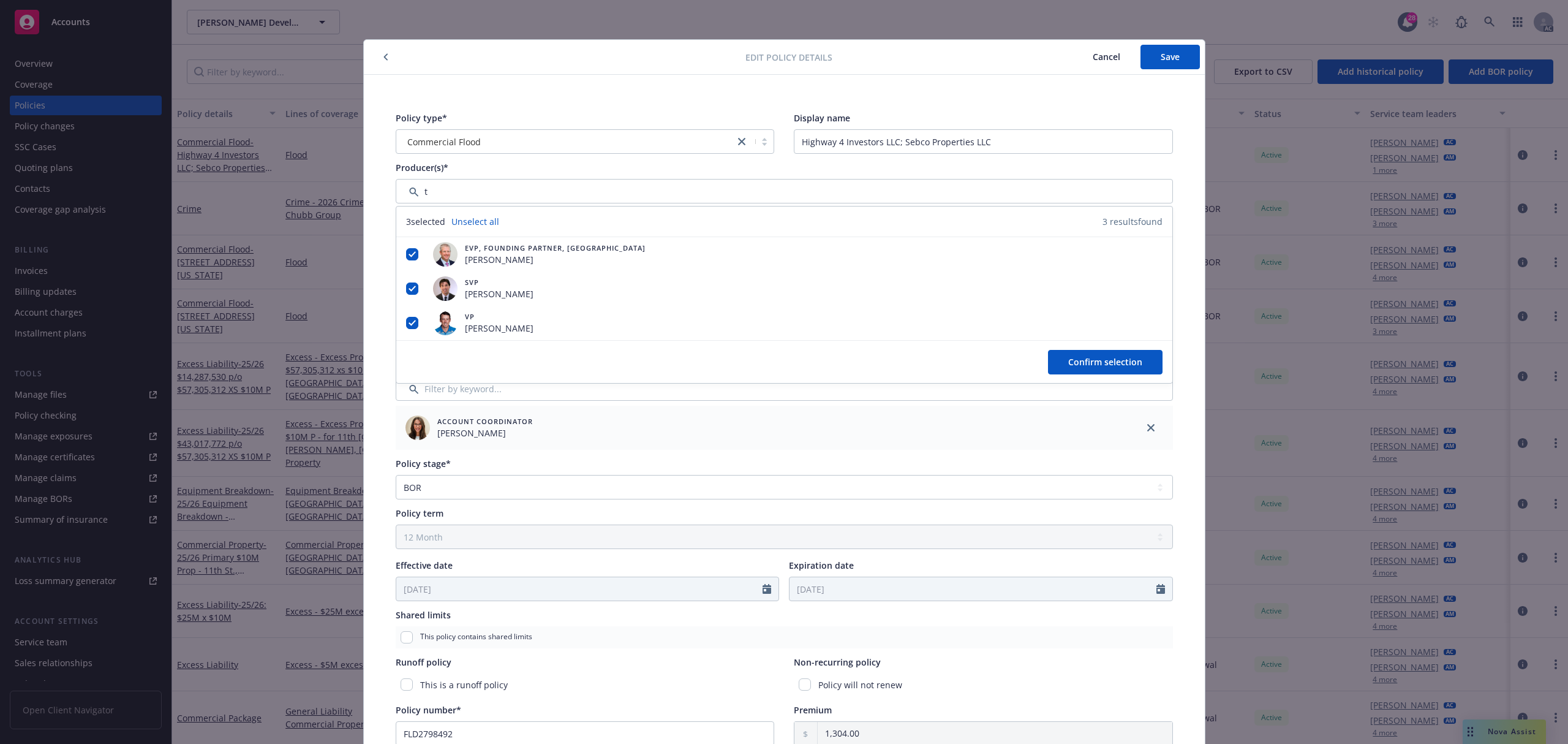
click at [1118, 376] on div "Confirm selection" at bounding box center [784, 361] width 776 height 43
click at [1129, 356] on button "Confirm selection" at bounding box center [1105, 361] width 115 height 24
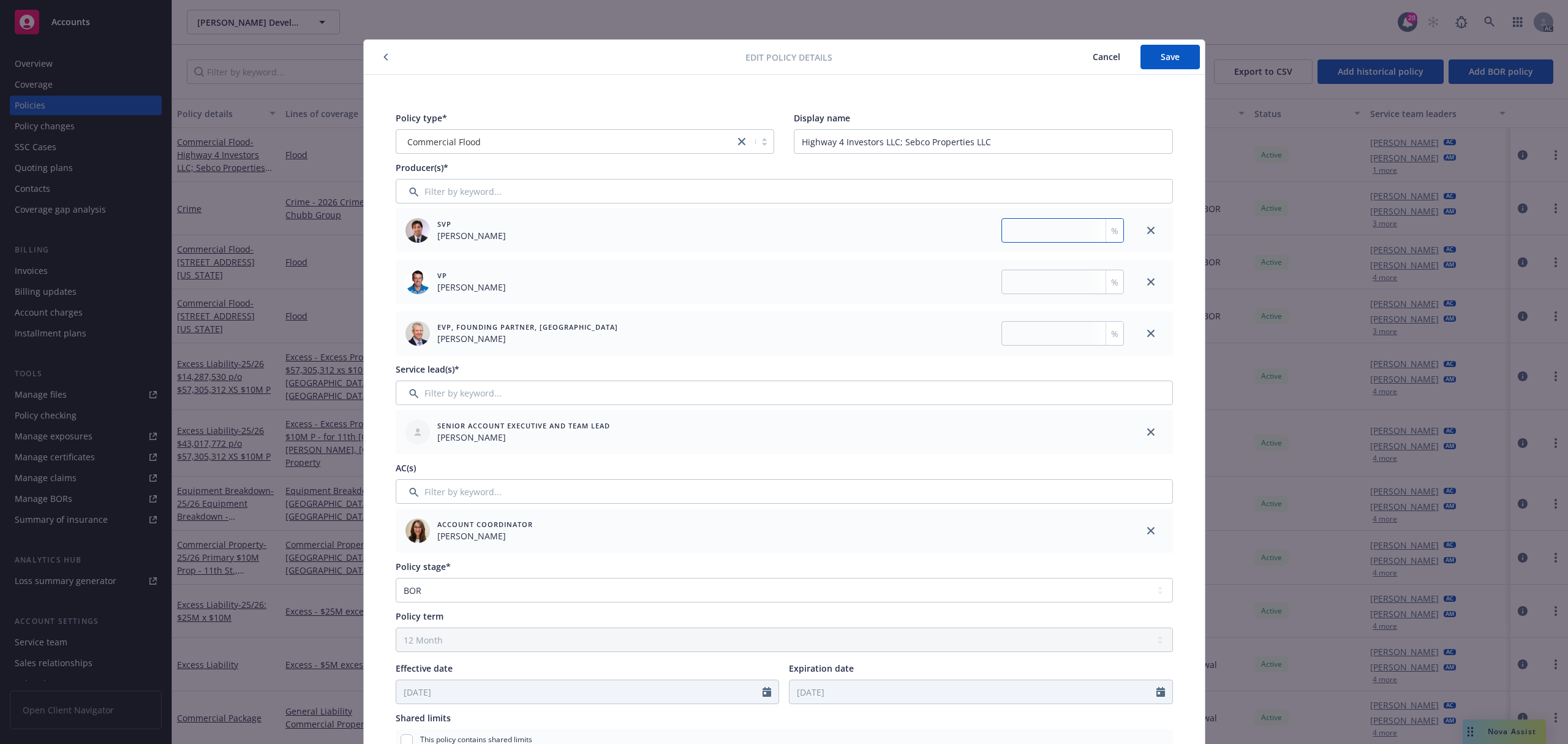
drag, startPoint x: 1023, startPoint y: 227, endPoint x: 1018, endPoint y: 268, distance: 41.3
click at [1022, 227] on input "number" at bounding box center [1063, 230] width 123 height 24
paste input "33.333"
type input "33.333"
click at [1020, 278] on input "number" at bounding box center [1063, 281] width 123 height 24
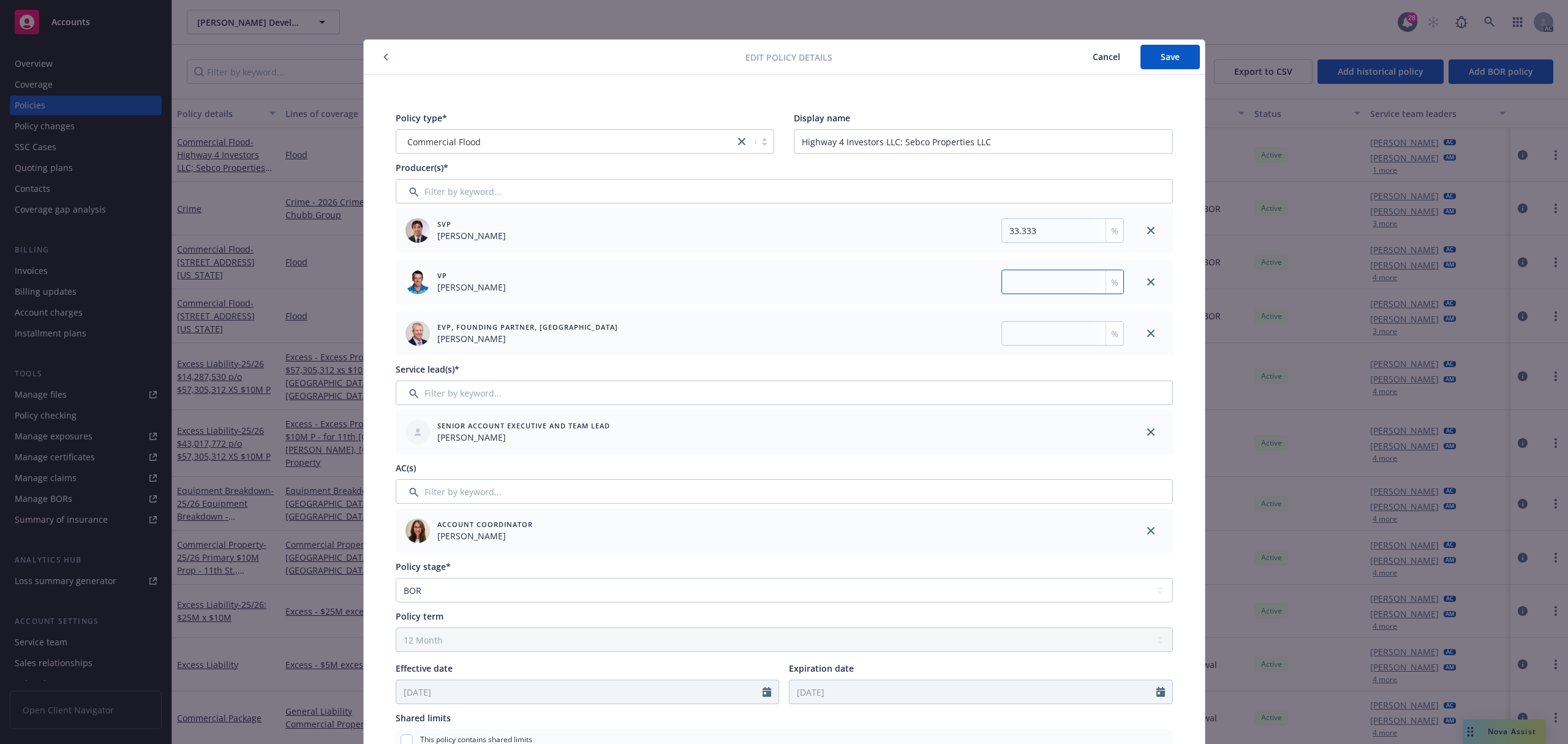
paste input "33.333"
type input "33.333"
click at [1020, 325] on input "number" at bounding box center [1063, 332] width 123 height 24
paste input "33.333"
type input "33.333"
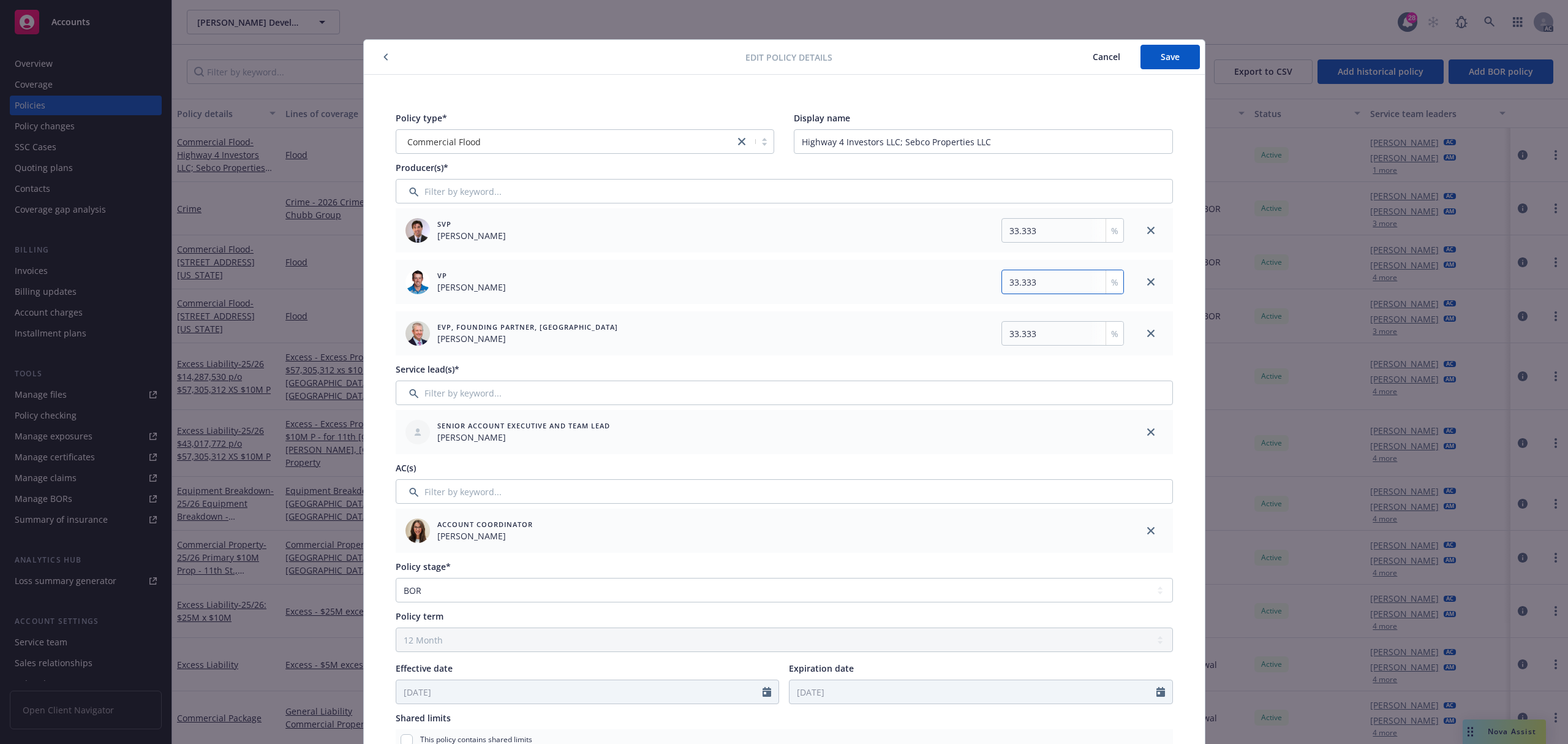
click at [1050, 282] on input "33.333" at bounding box center [1063, 281] width 123 height 24
type input "33.334"
click at [1163, 56] on span "Save" at bounding box center [1171, 57] width 19 height 12
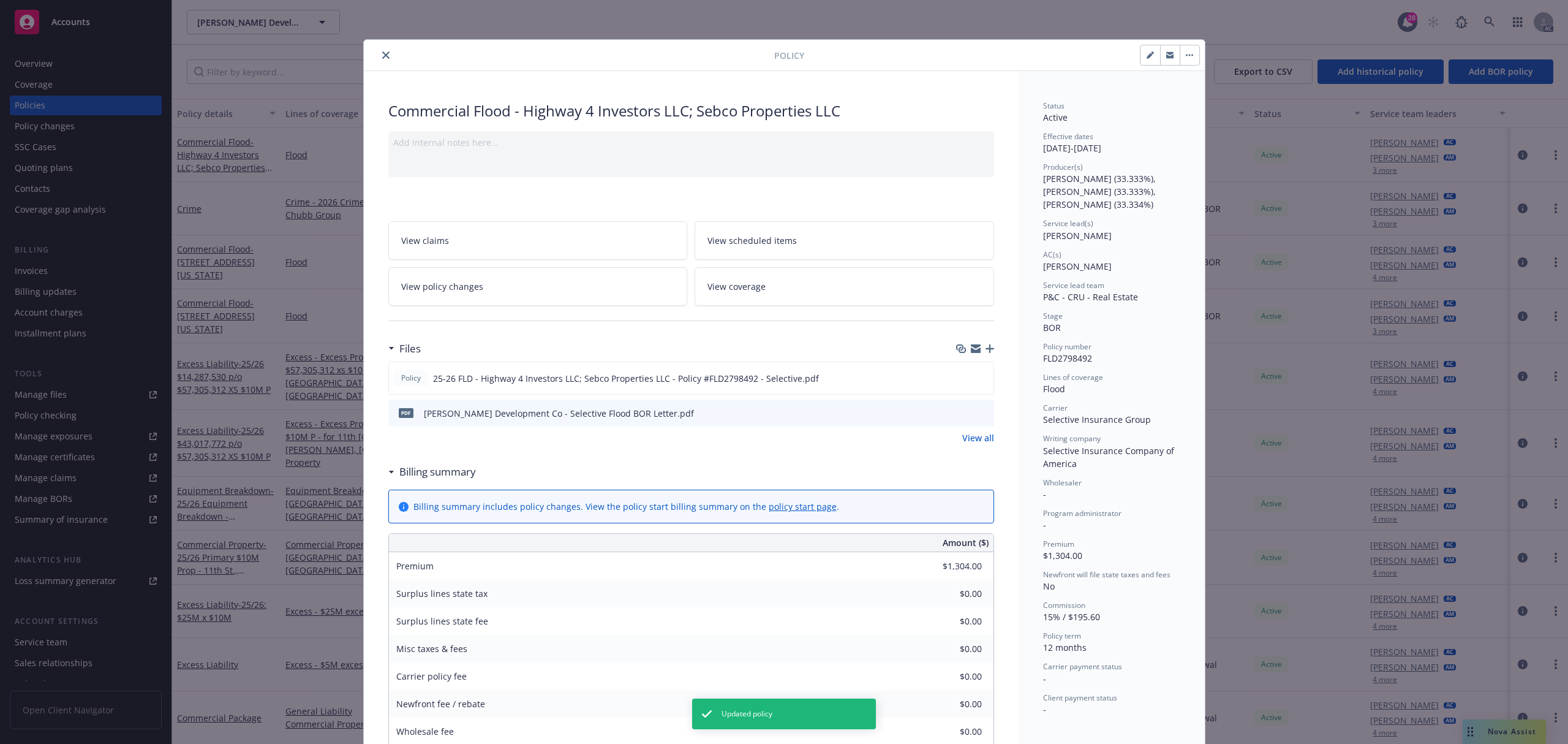
click at [383, 55] on icon "close" at bounding box center [386, 55] width 8 height 8
